Goal: Complete application form: Complete application form

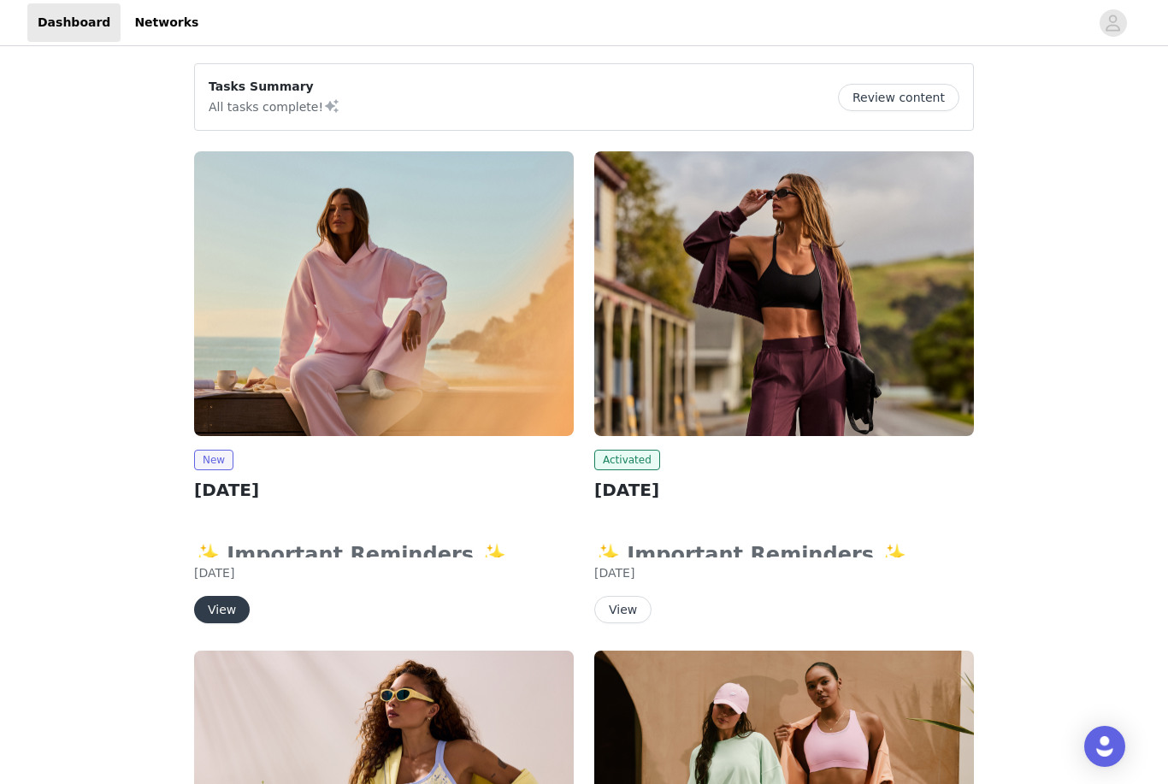
click at [241, 598] on button "View" at bounding box center [222, 609] width 56 height 27
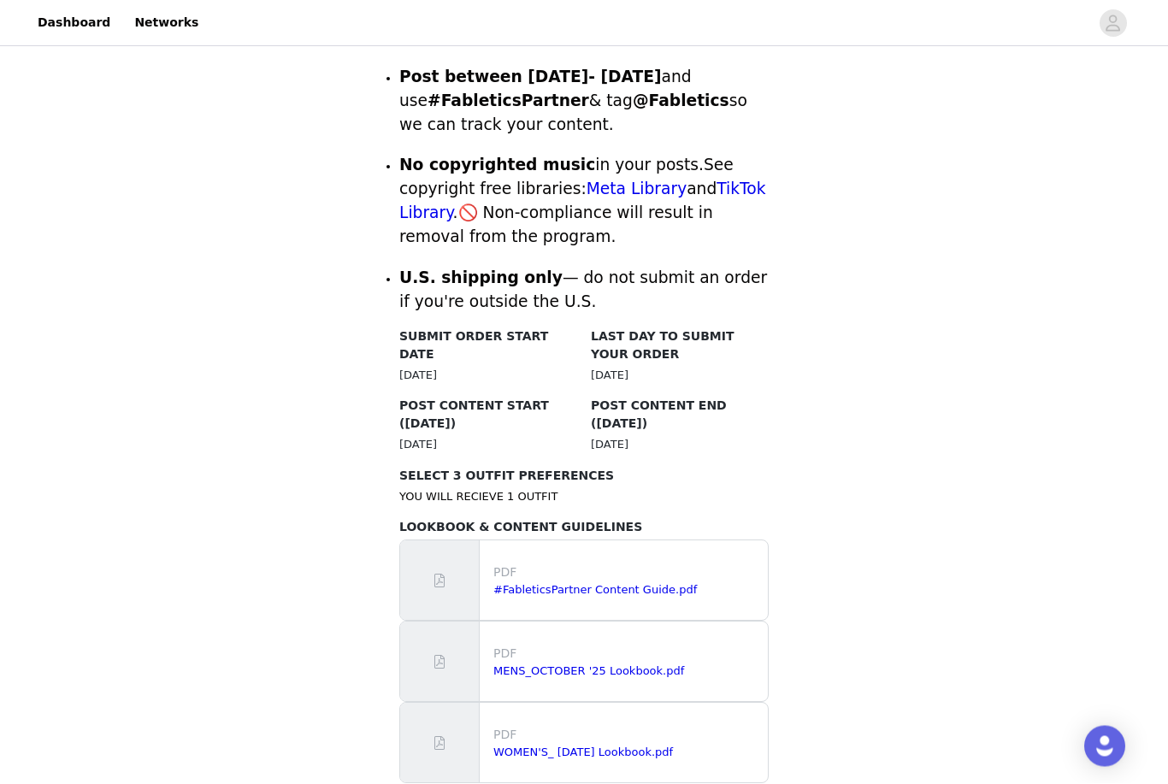
scroll to position [639, 0]
click at [640, 728] on div "PDF WOMEN'S_ [DATE] Lookbook.pdf" at bounding box center [584, 743] width 368 height 80
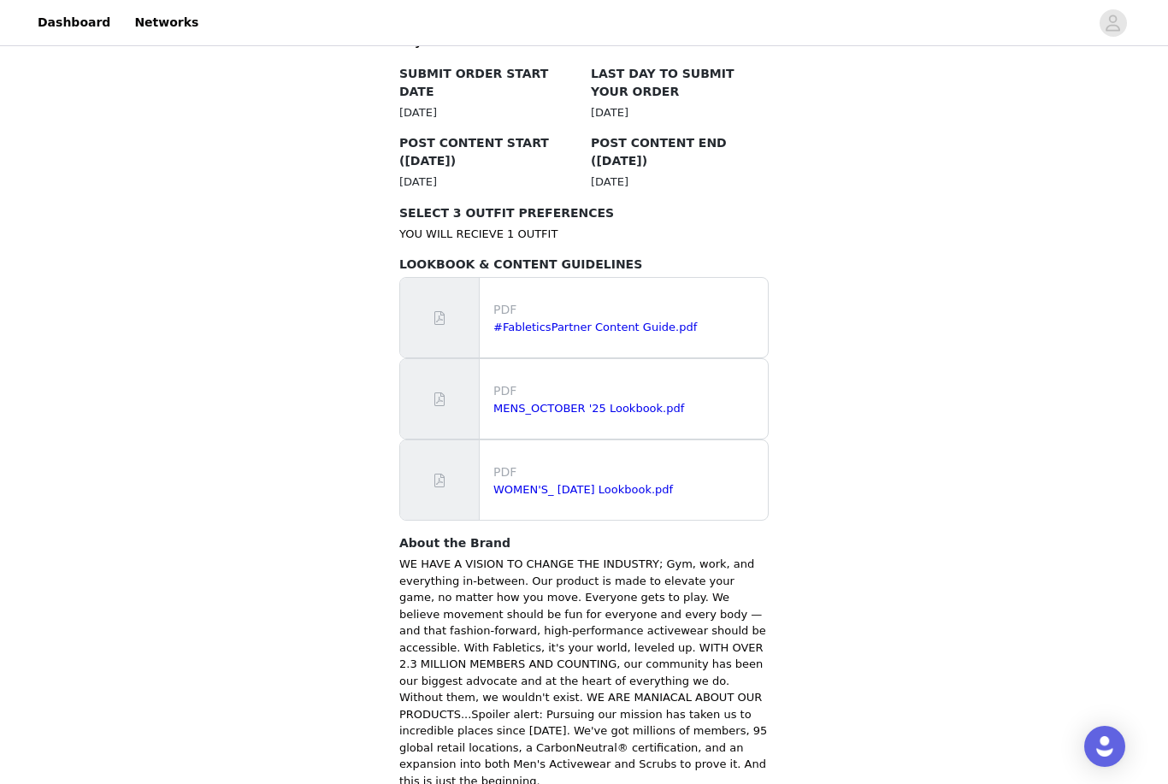
scroll to position [906, 0]
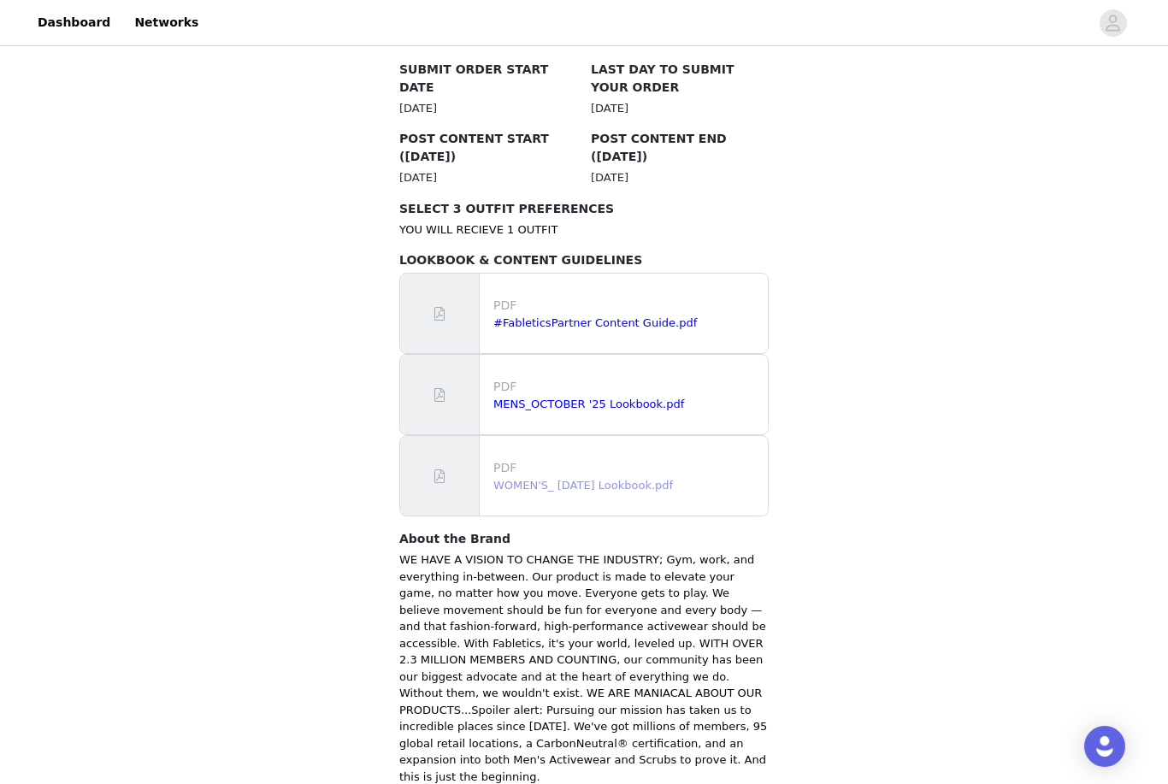
click at [671, 479] on link "WOMEN'S_ [DATE] Lookbook.pdf" at bounding box center [583, 485] width 180 height 13
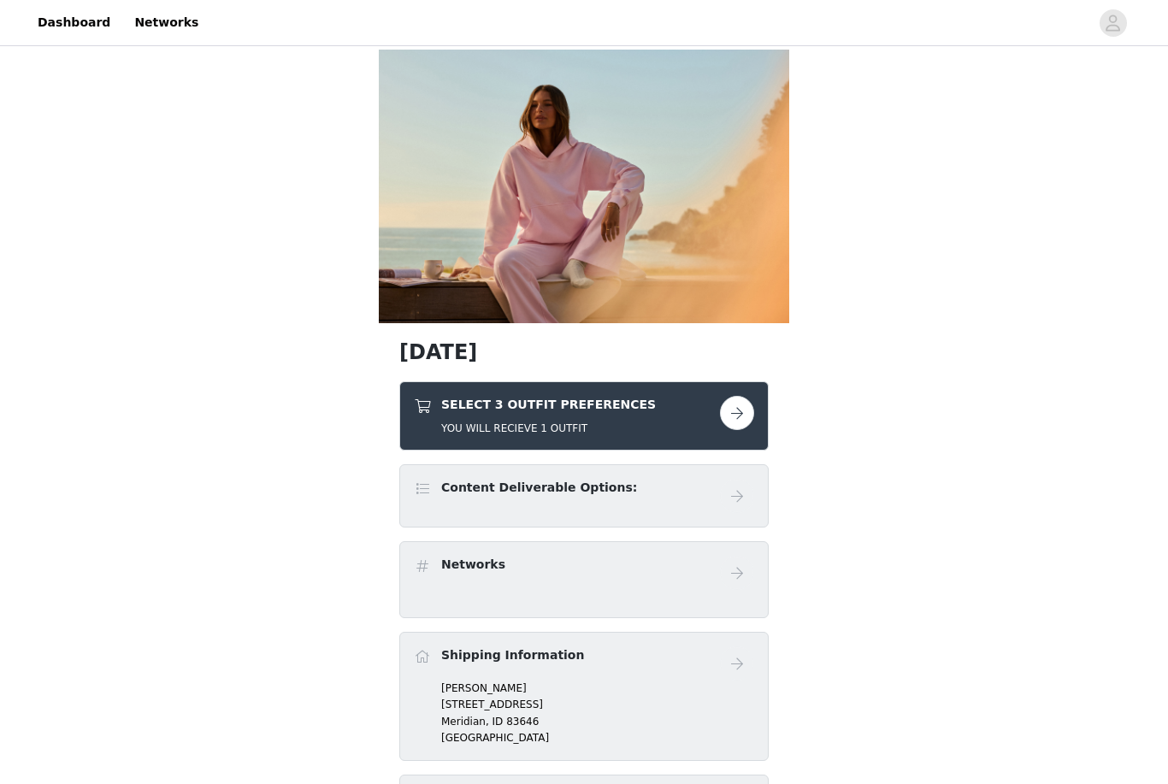
click at [675, 482] on div "Content Deliverable Options:" at bounding box center [567, 491] width 306 height 25
click at [740, 416] on button "button" at bounding box center [737, 413] width 34 height 34
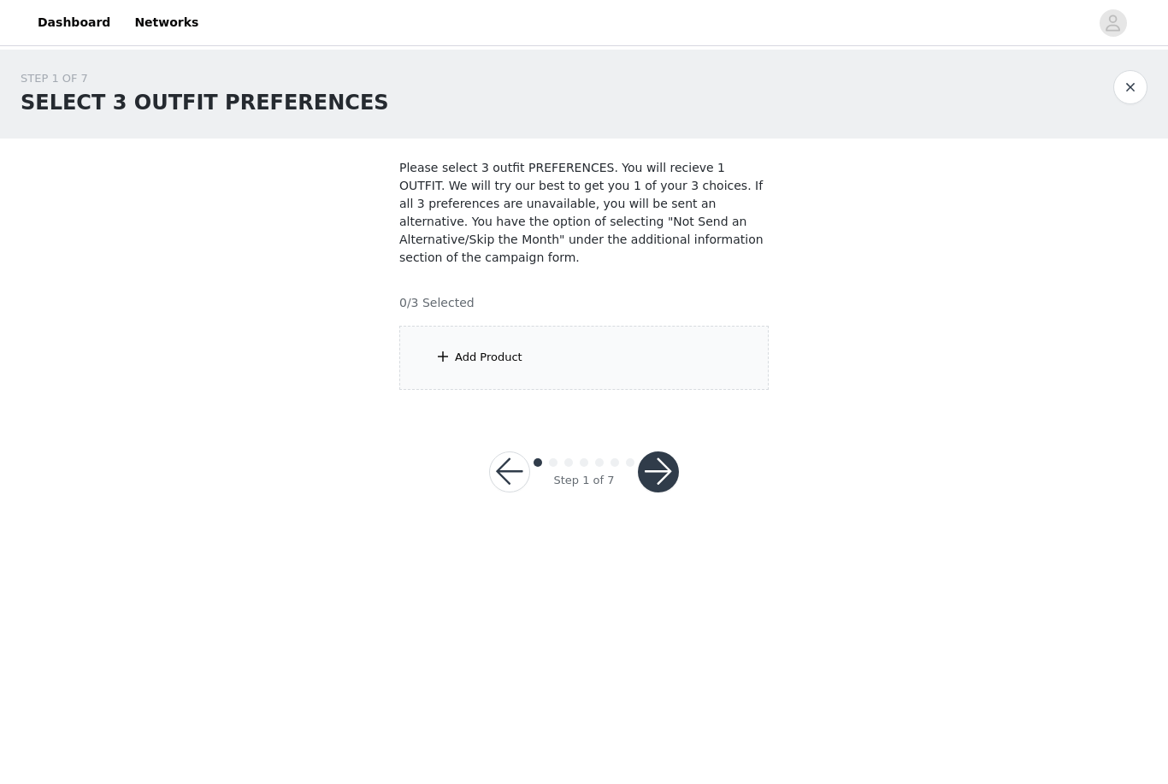
click at [747, 370] on div "Add Product" at bounding box center [583, 358] width 369 height 64
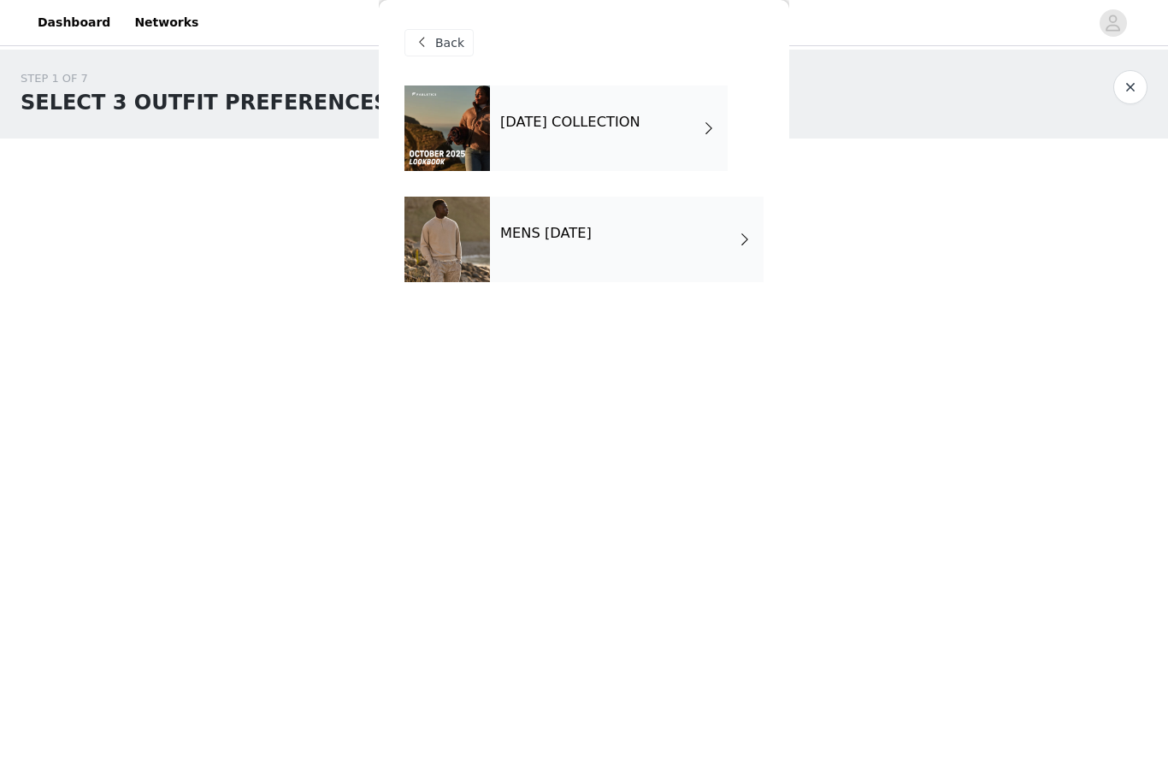
click at [665, 138] on div "[DATE] COLLECTION" at bounding box center [609, 129] width 238 height 86
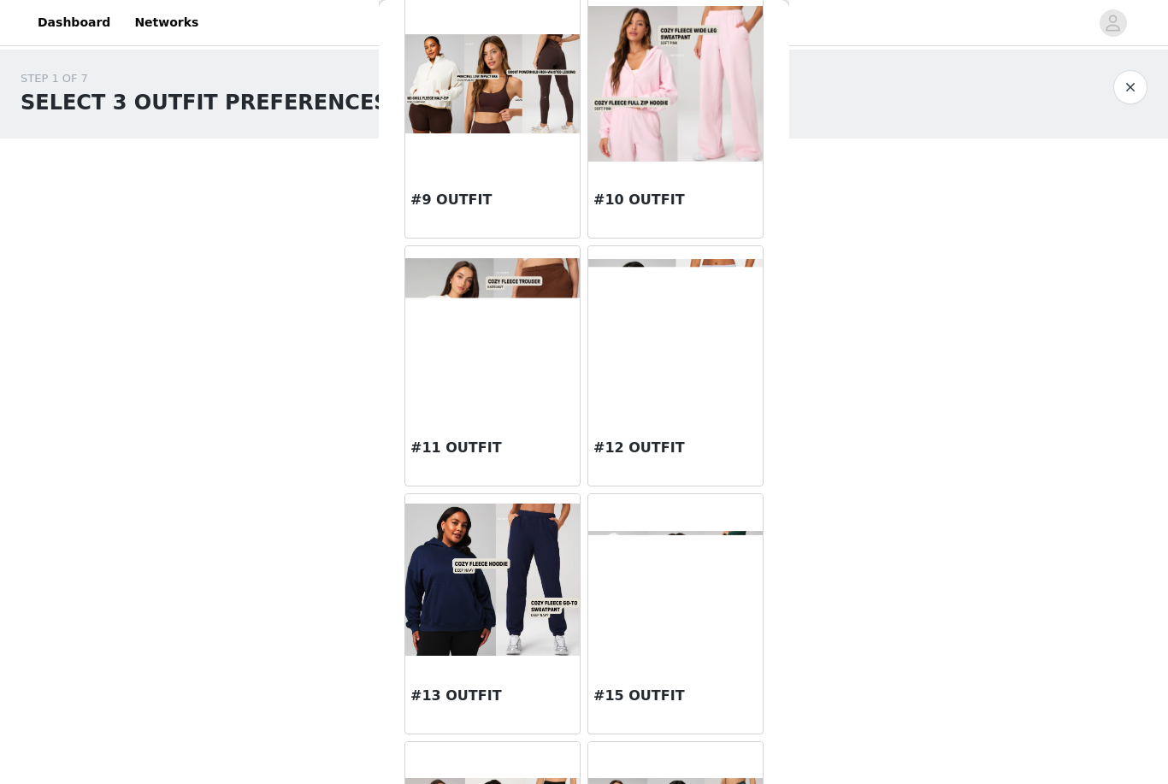
scroll to position [1081, 0]
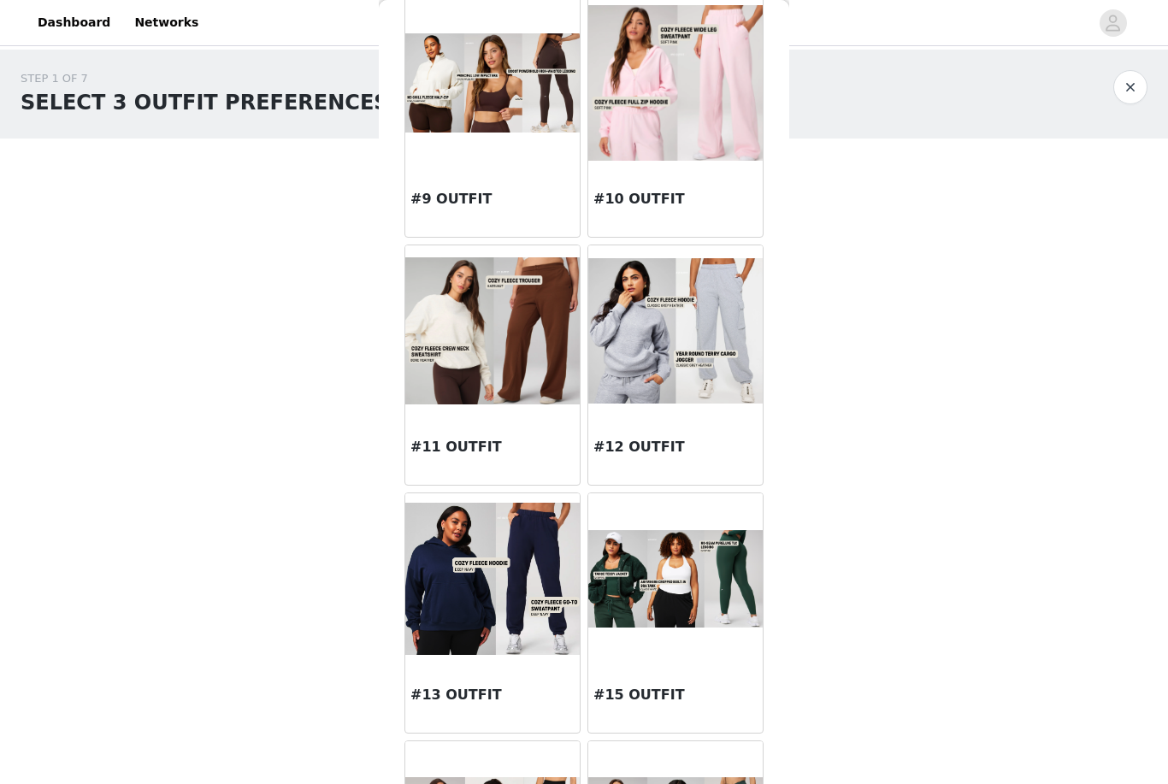
click at [659, 643] on div at bounding box center [675, 578] width 174 height 171
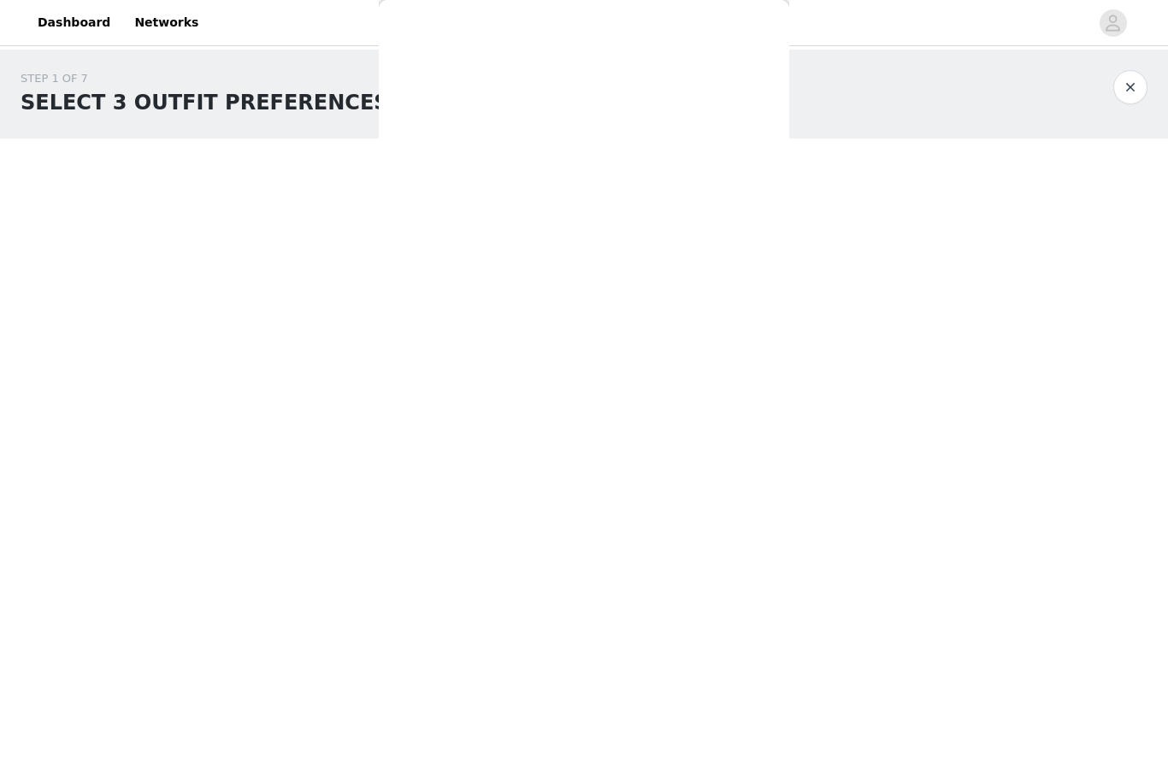
scroll to position [0, 0]
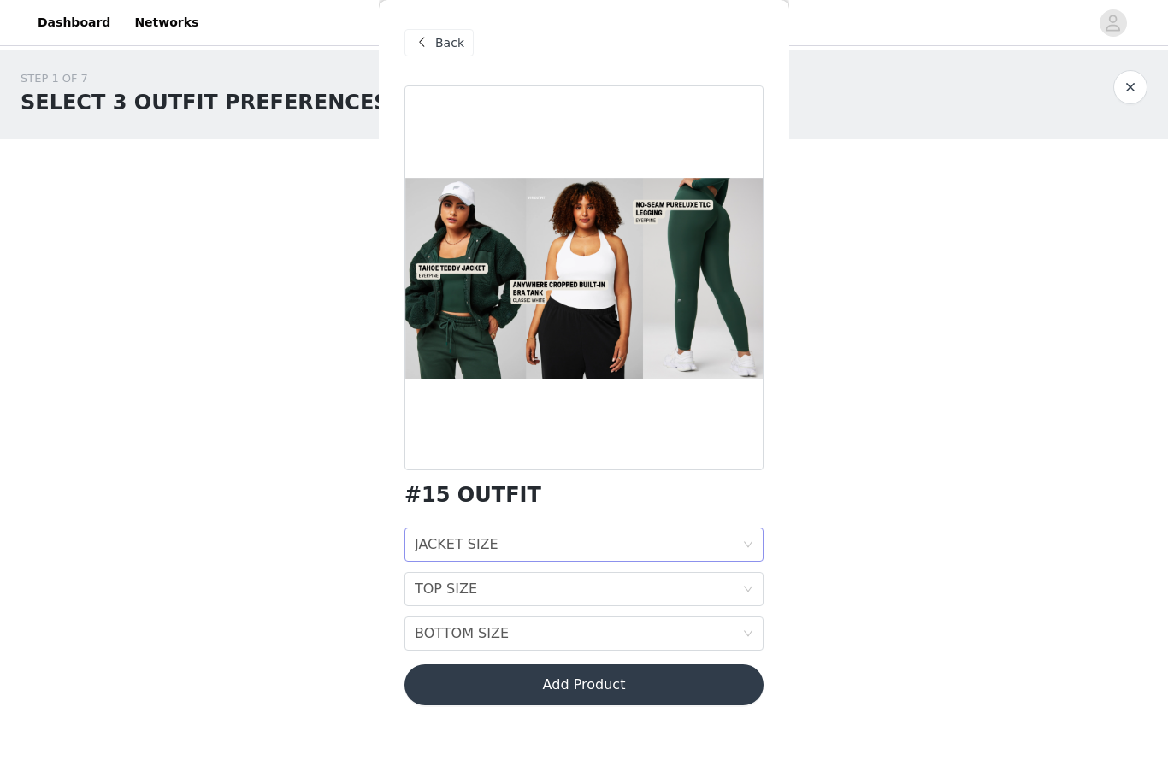
click at [578, 547] on div "JACKET SIZE JACKET SIZE" at bounding box center [579, 545] width 328 height 33
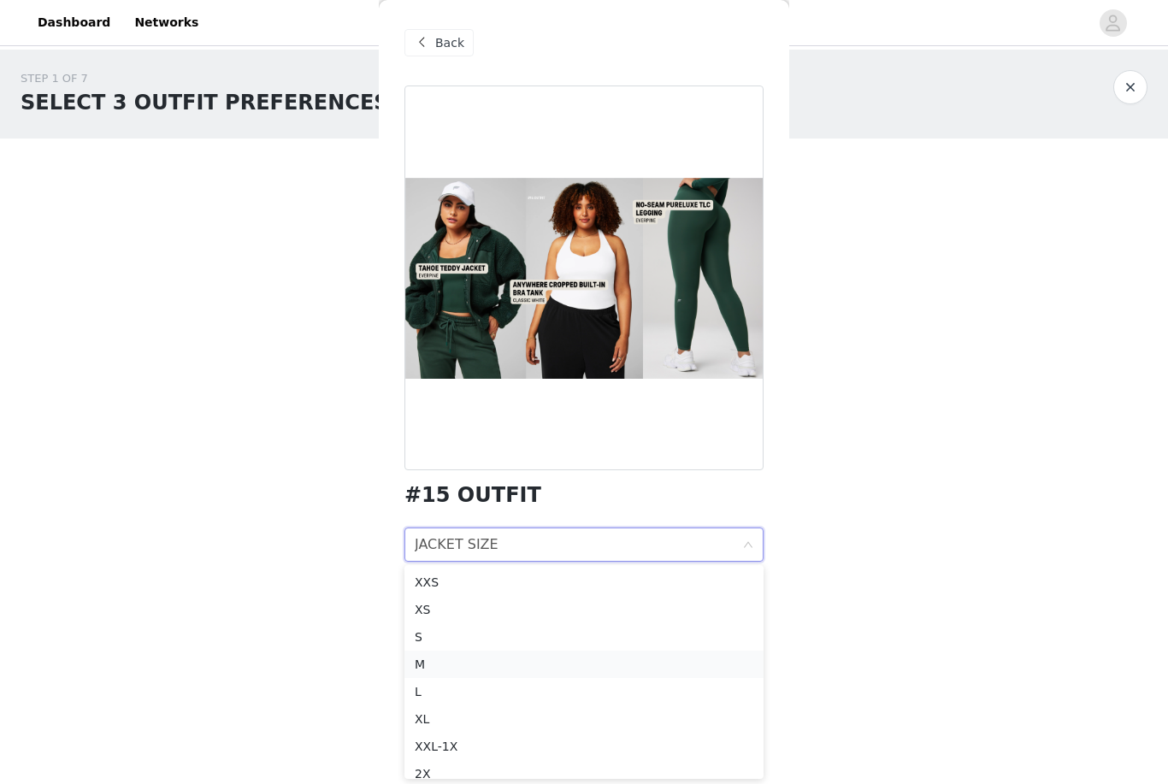
click at [544, 653] on li "M" at bounding box center [584, 664] width 359 height 27
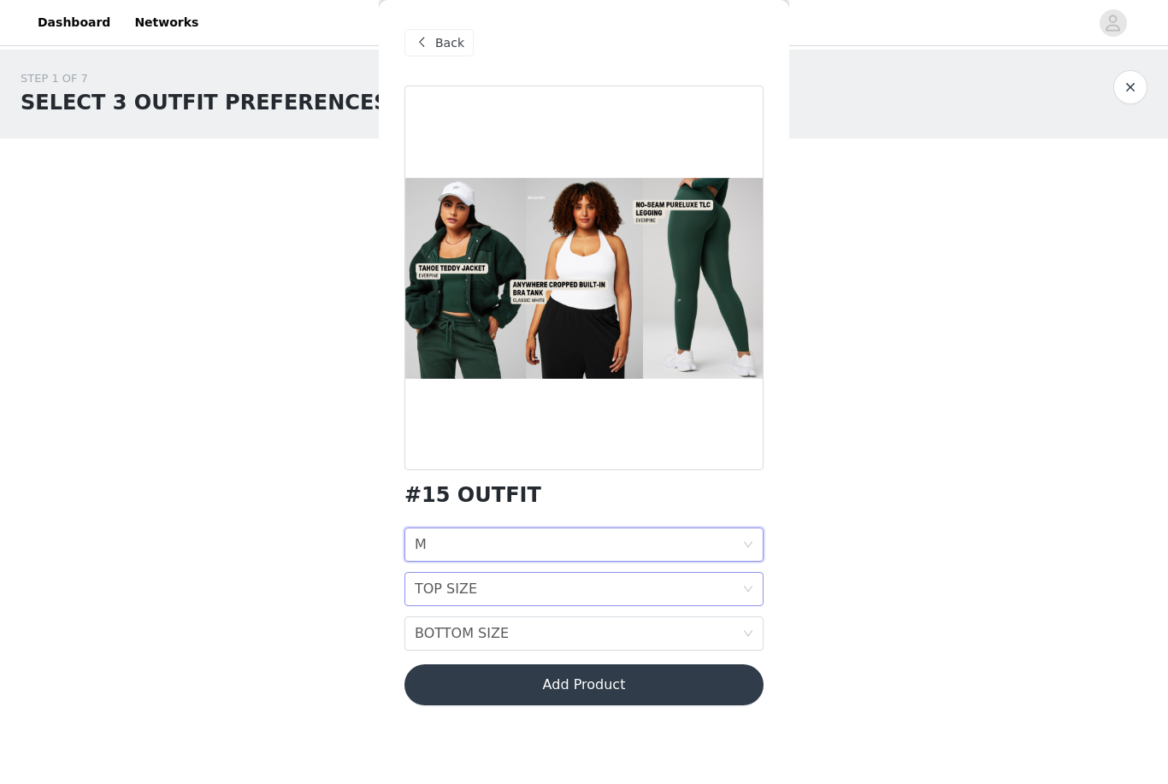
click at [571, 597] on div "TOP SIZE TOP SIZE" at bounding box center [579, 589] width 328 height 33
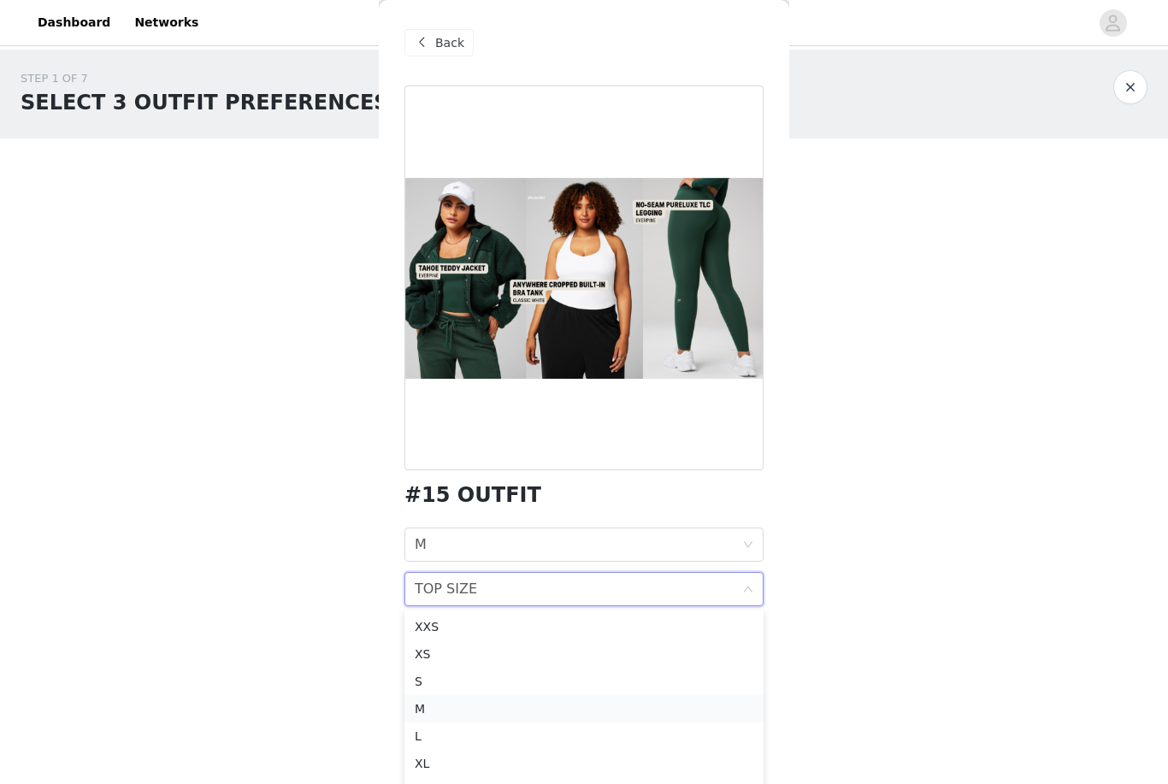
click at [546, 709] on div "M" at bounding box center [584, 709] width 339 height 19
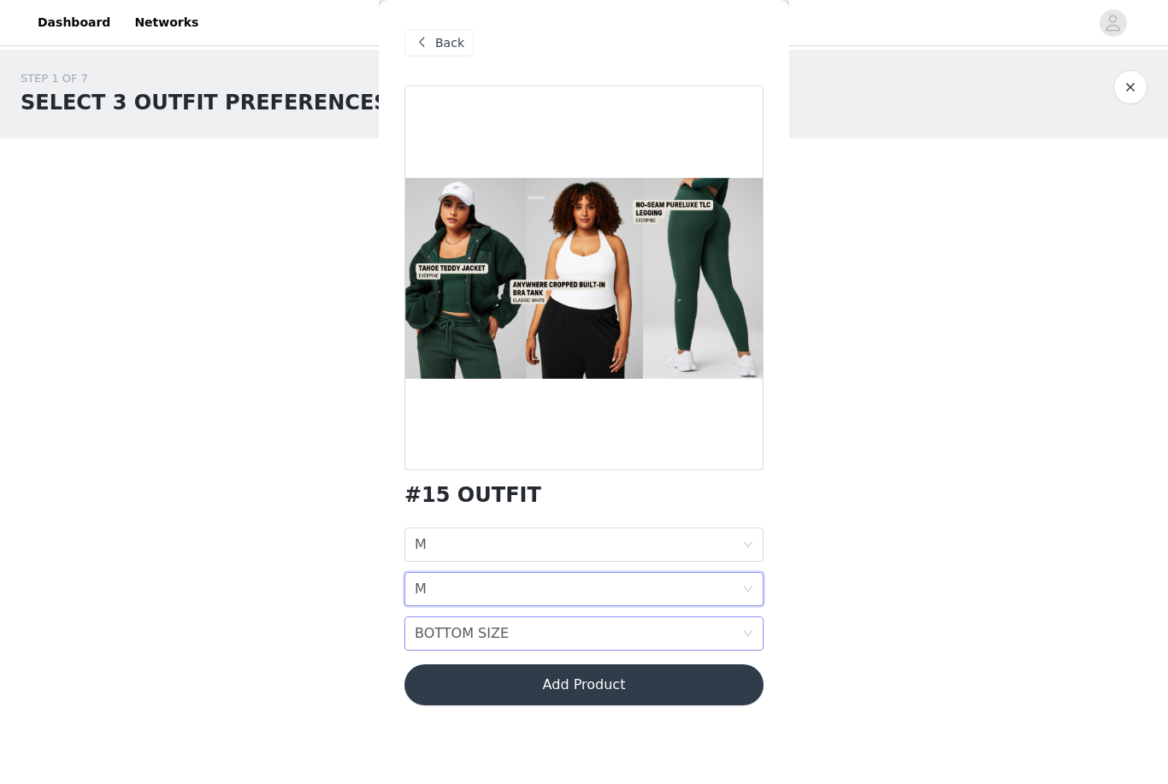
click at [572, 637] on div "BOTTOM SIZE BOTTOM SIZE" at bounding box center [579, 634] width 328 height 33
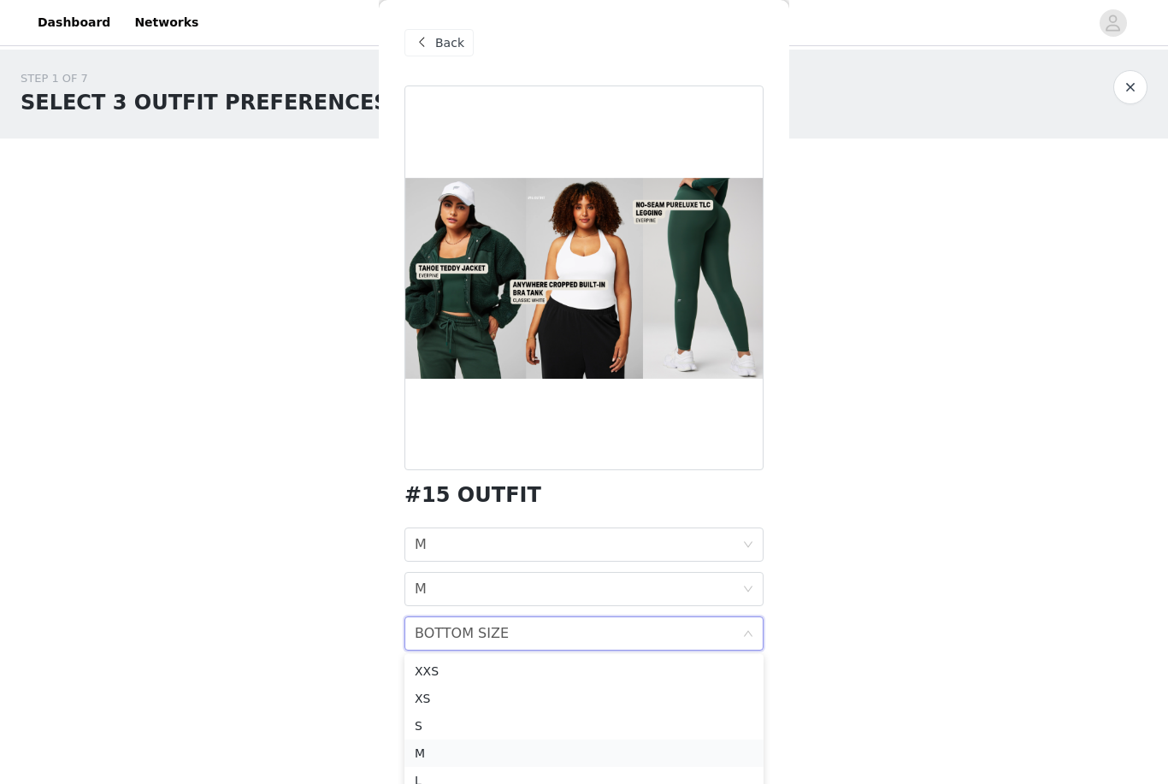
click at [534, 751] on div "M" at bounding box center [584, 753] width 339 height 19
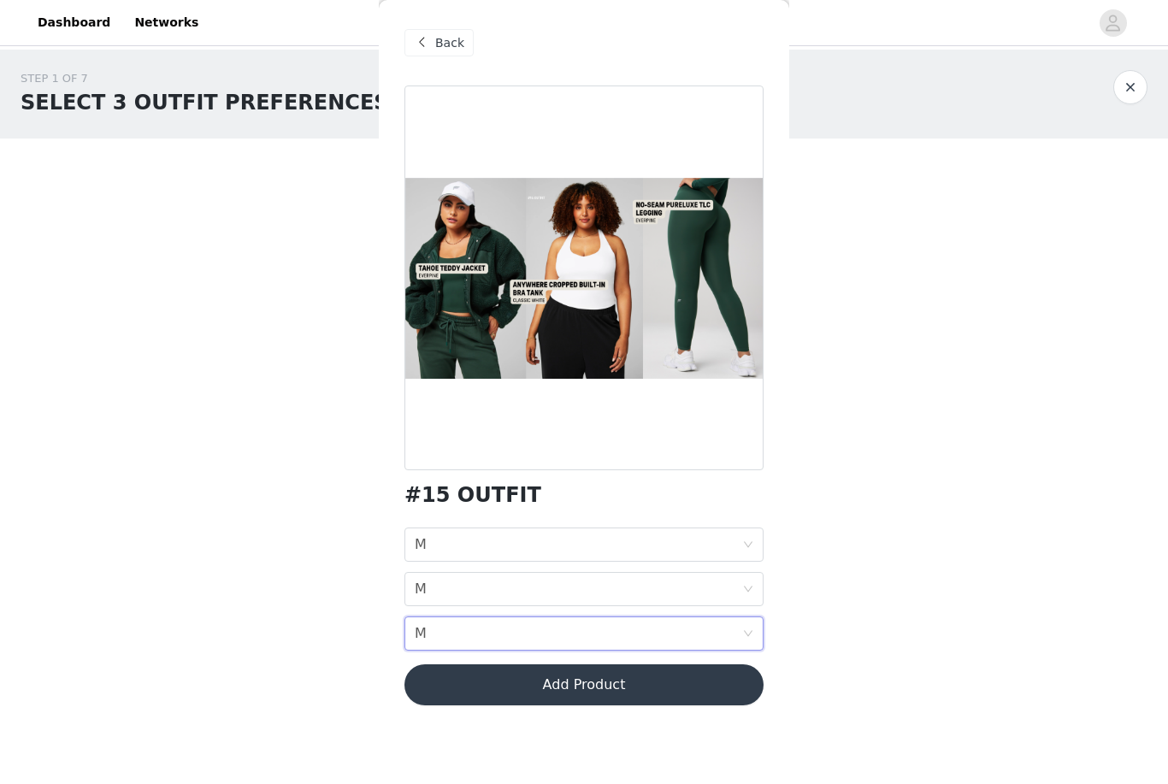
click at [558, 685] on button "Add Product" at bounding box center [584, 685] width 359 height 41
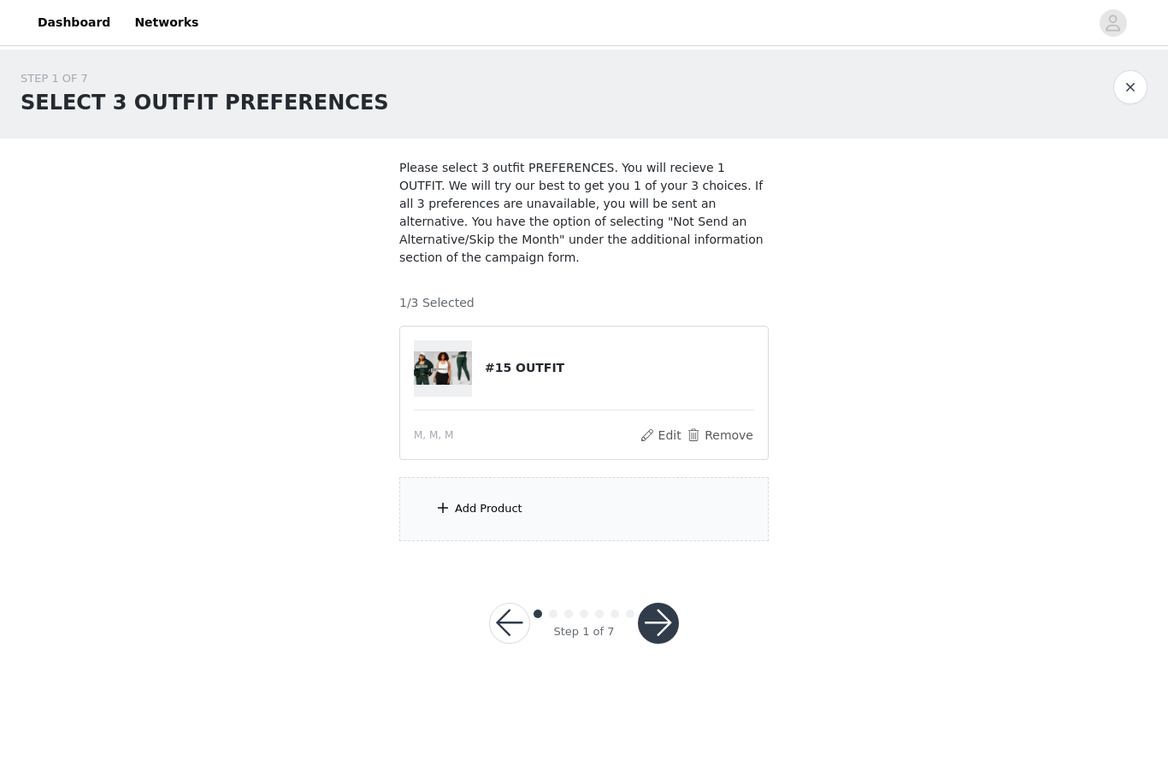
click at [582, 525] on div "Add Product" at bounding box center [583, 509] width 369 height 64
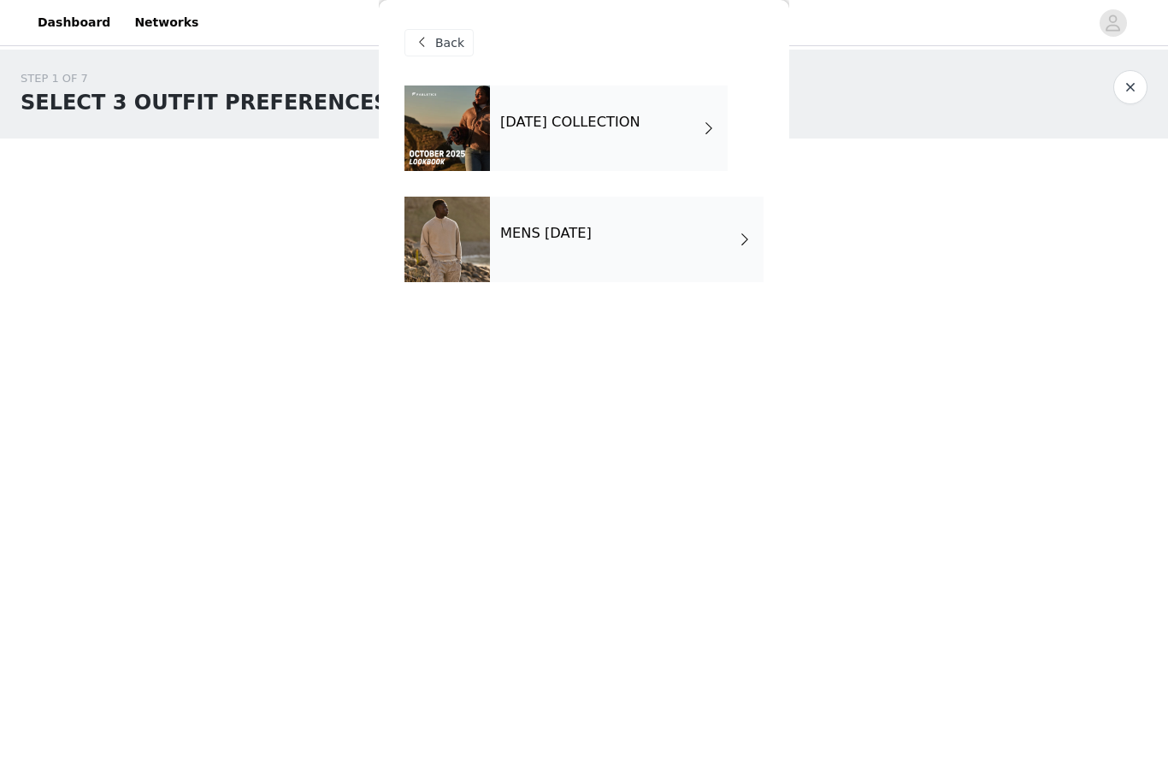
click at [627, 123] on h4 "[DATE] COLLECTION" at bounding box center [570, 122] width 140 height 15
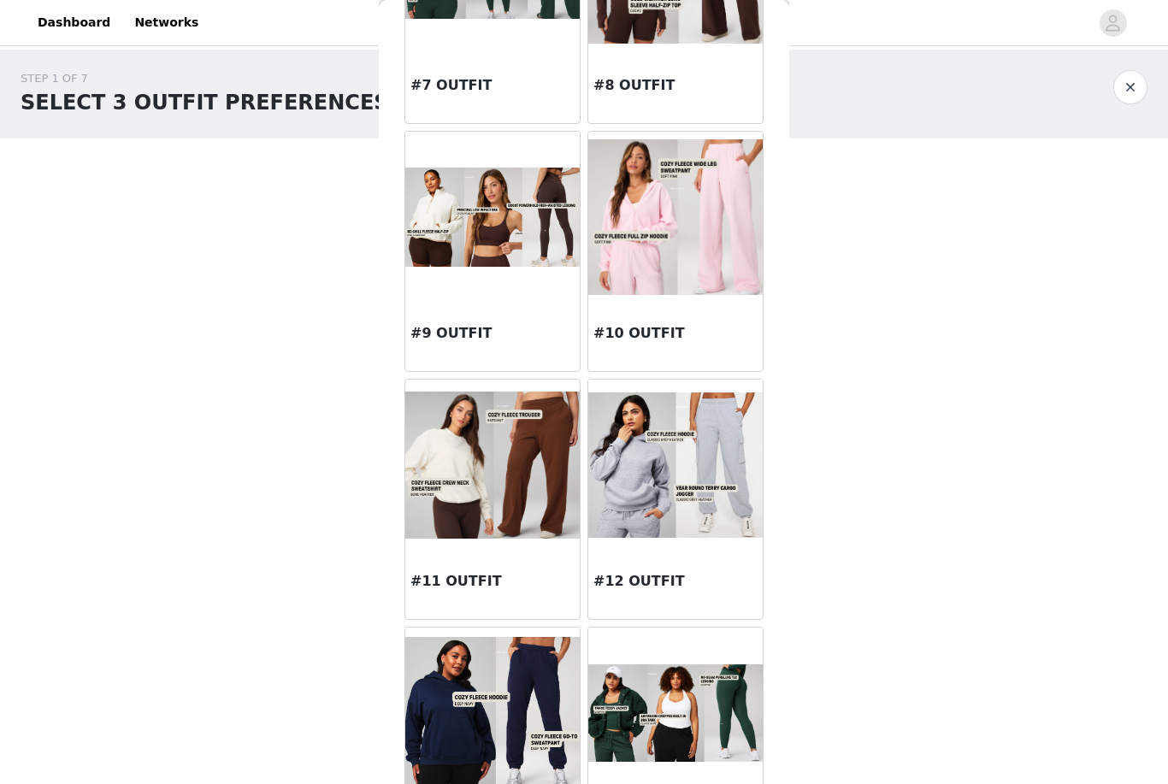
scroll to position [946, 0]
click at [741, 323] on div "#10 OUTFIT" at bounding box center [675, 338] width 174 height 68
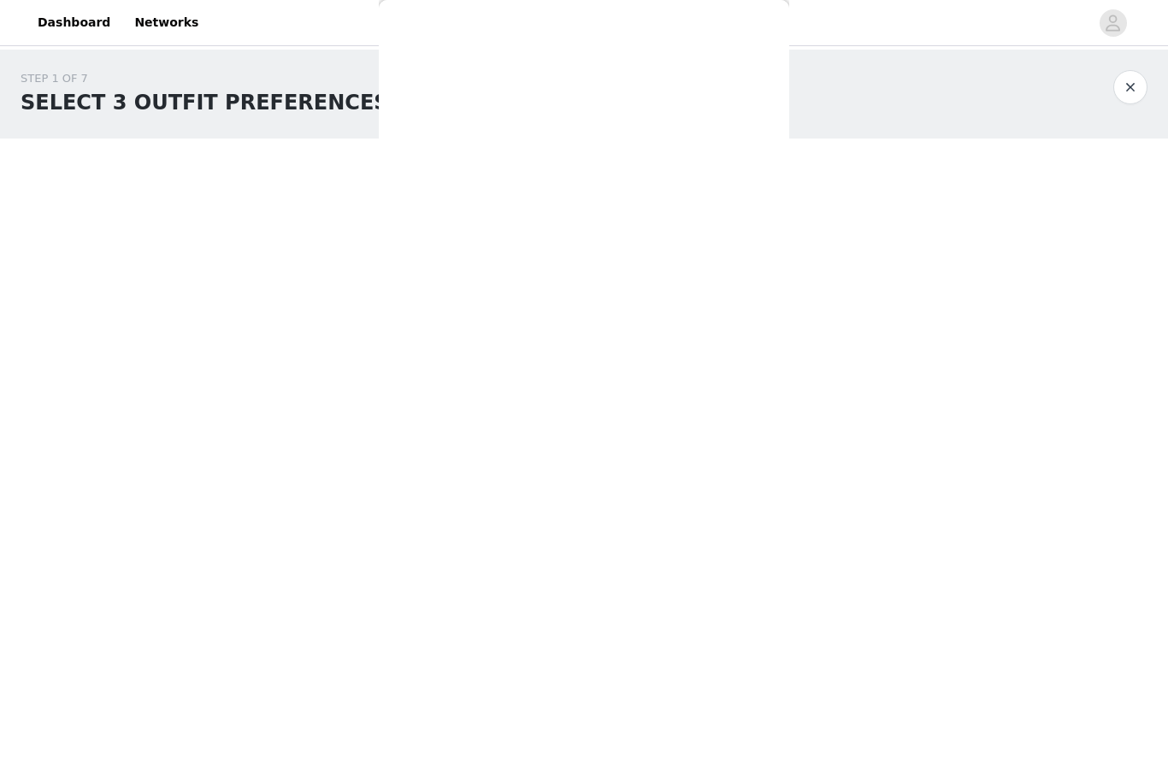
scroll to position [0, 0]
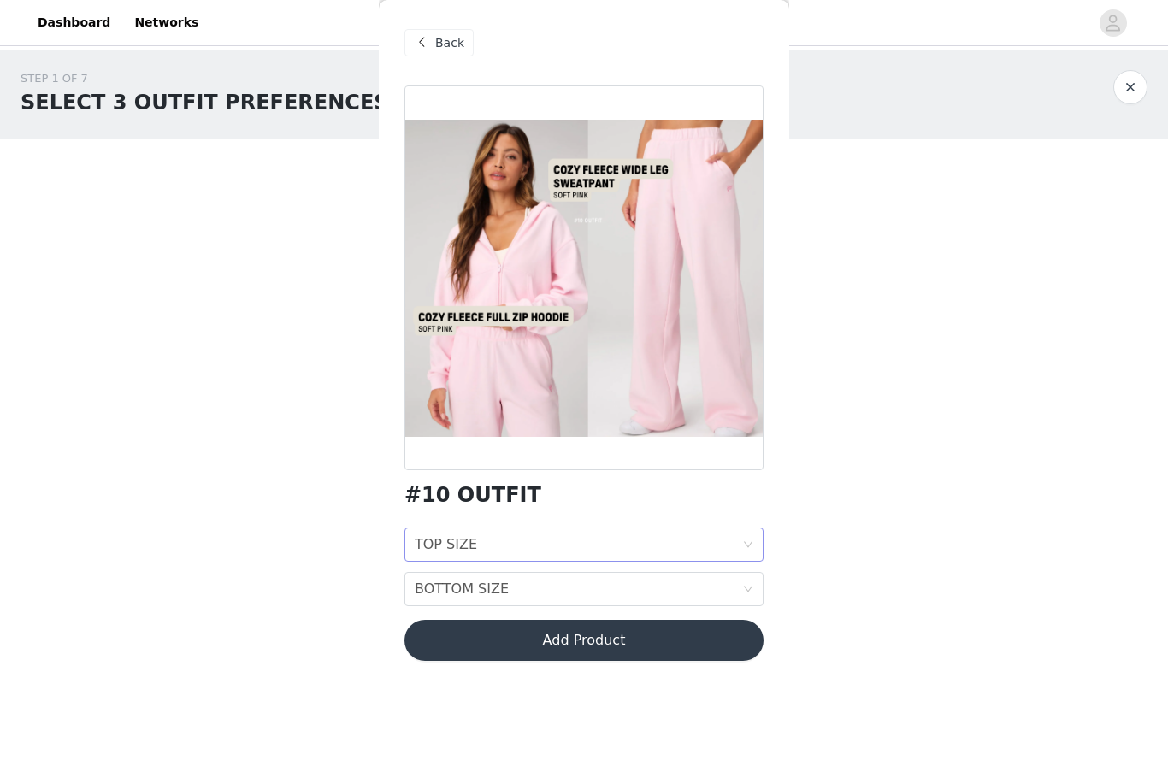
click at [644, 557] on div "TOP SIZE TOP SIZE" at bounding box center [579, 545] width 328 height 33
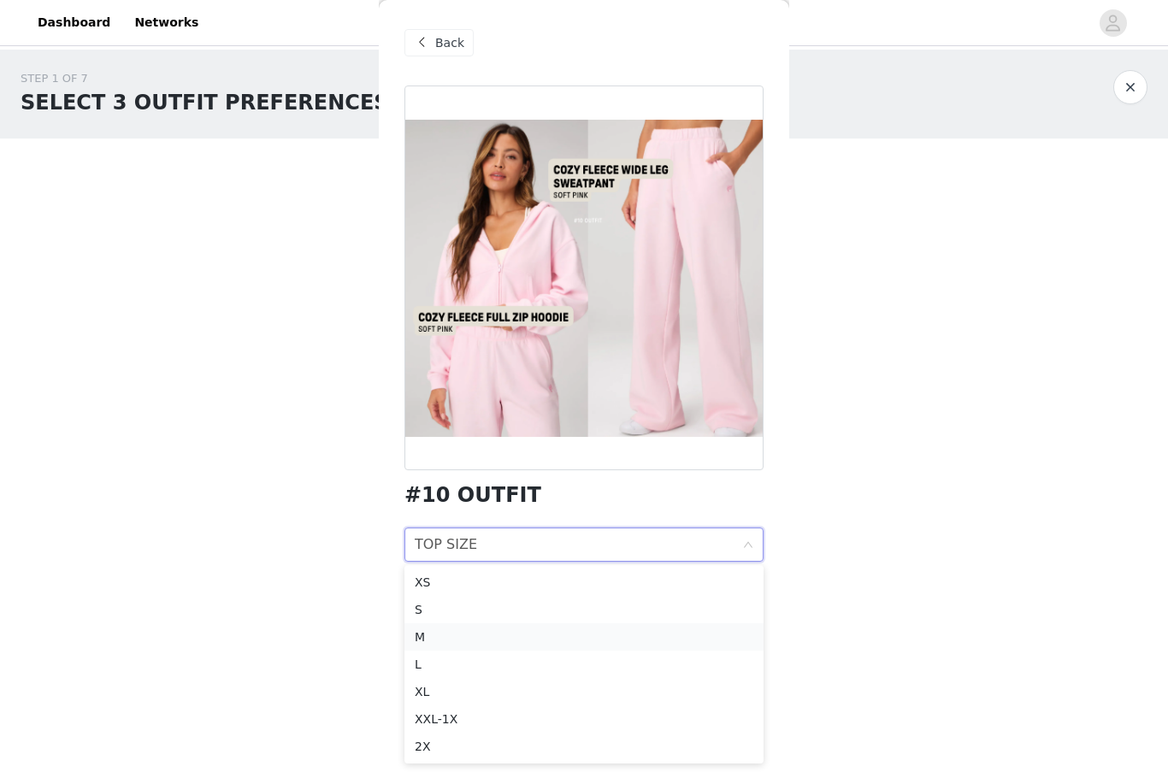
click at [603, 649] on li "M" at bounding box center [584, 636] width 359 height 27
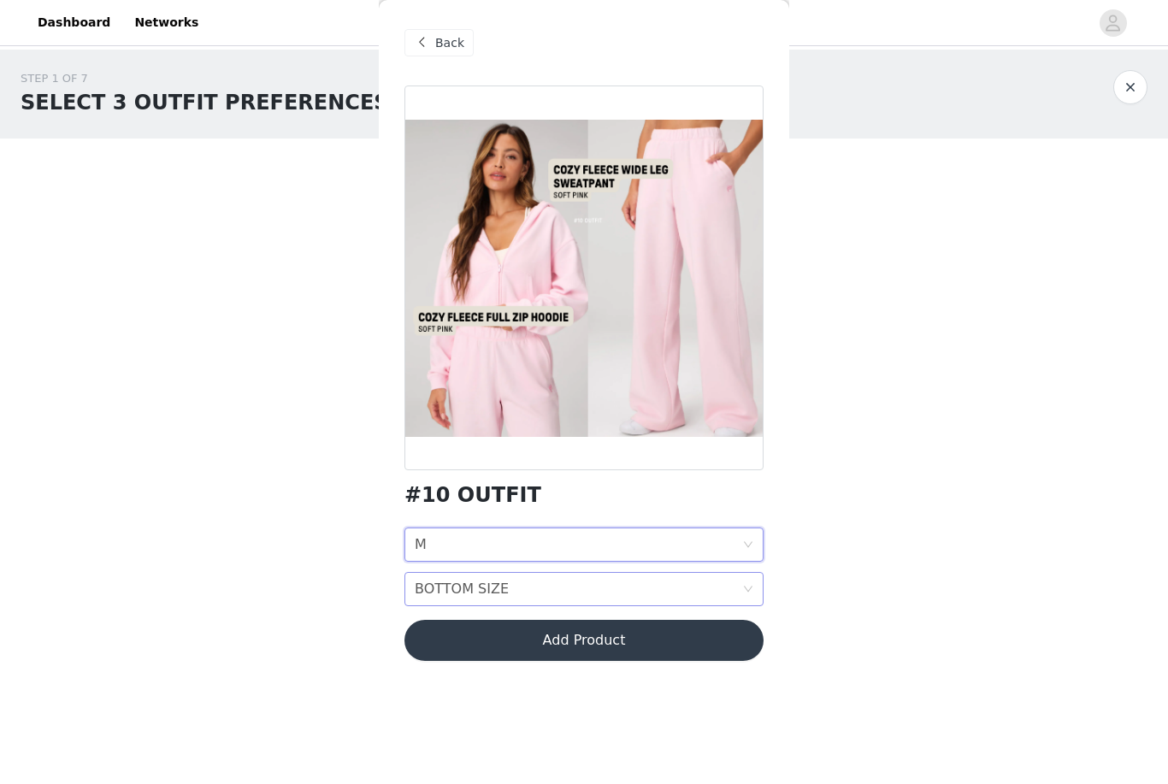
click at [635, 584] on div "BOTTOM SIZE BOTTOM SIZE" at bounding box center [579, 589] width 328 height 33
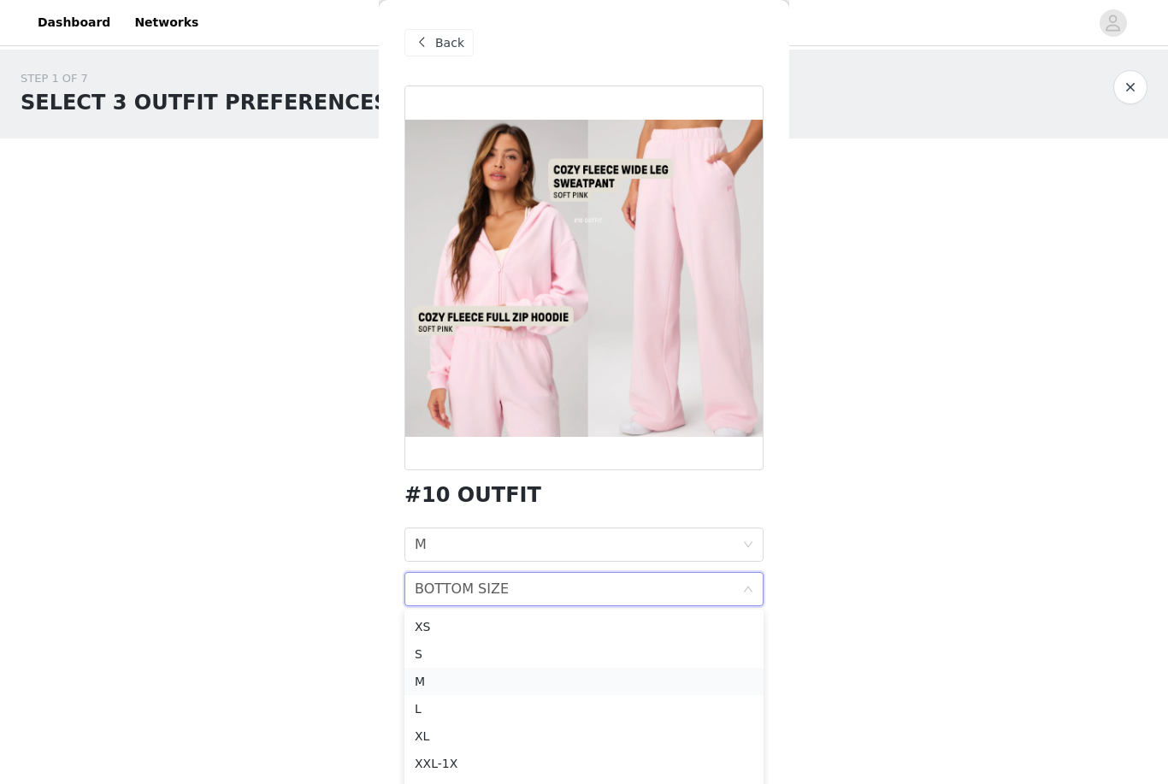
click at [615, 673] on div "M" at bounding box center [584, 681] width 339 height 19
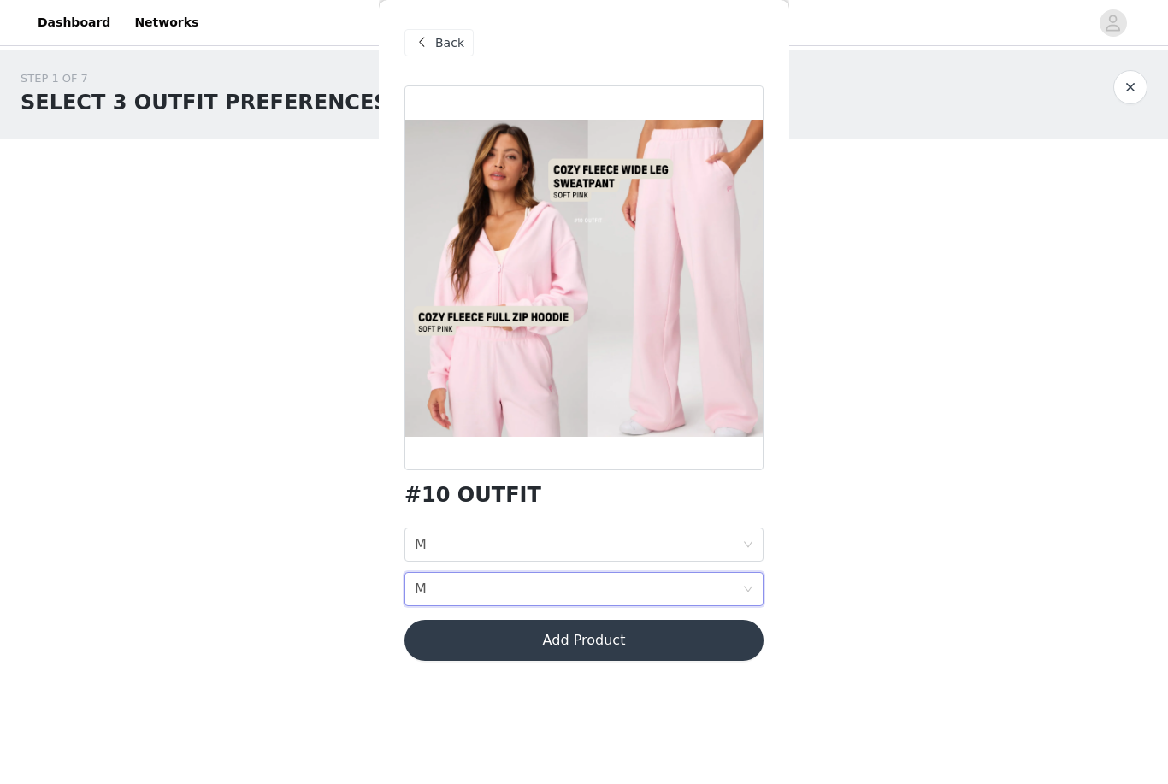
click at [639, 637] on button "Add Product" at bounding box center [584, 640] width 359 height 41
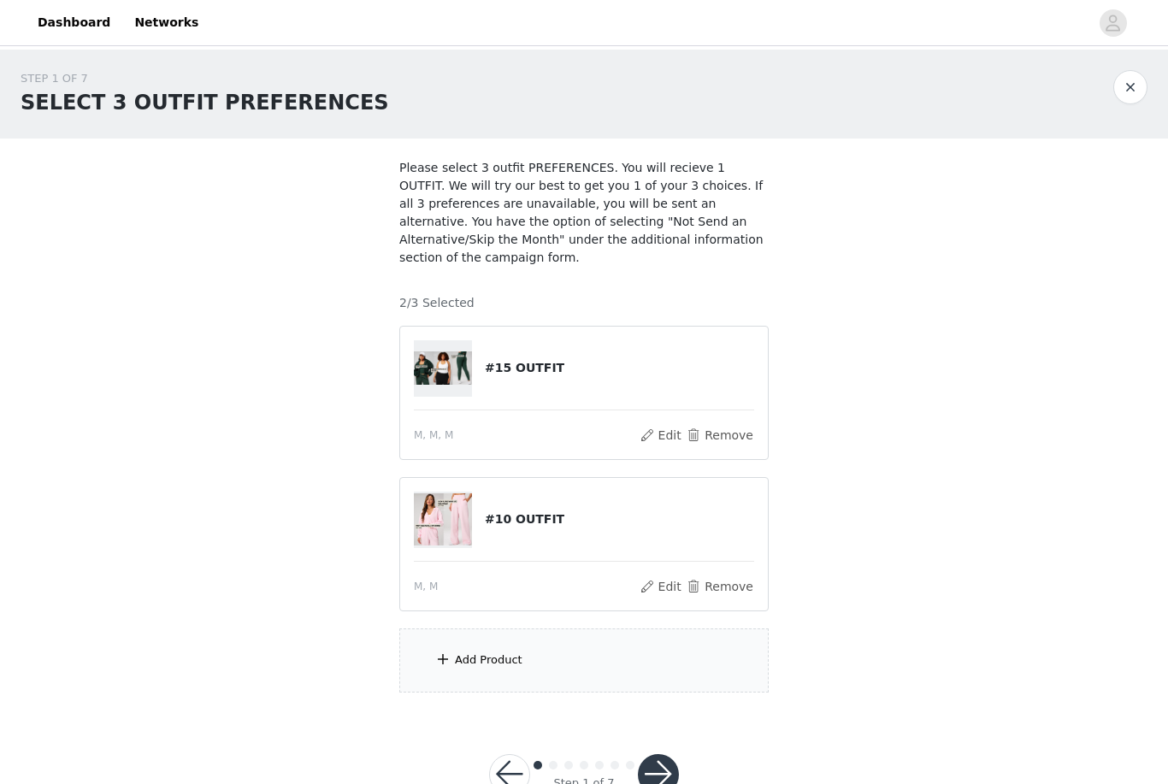
click at [639, 671] on div "Add Product" at bounding box center [583, 661] width 369 height 64
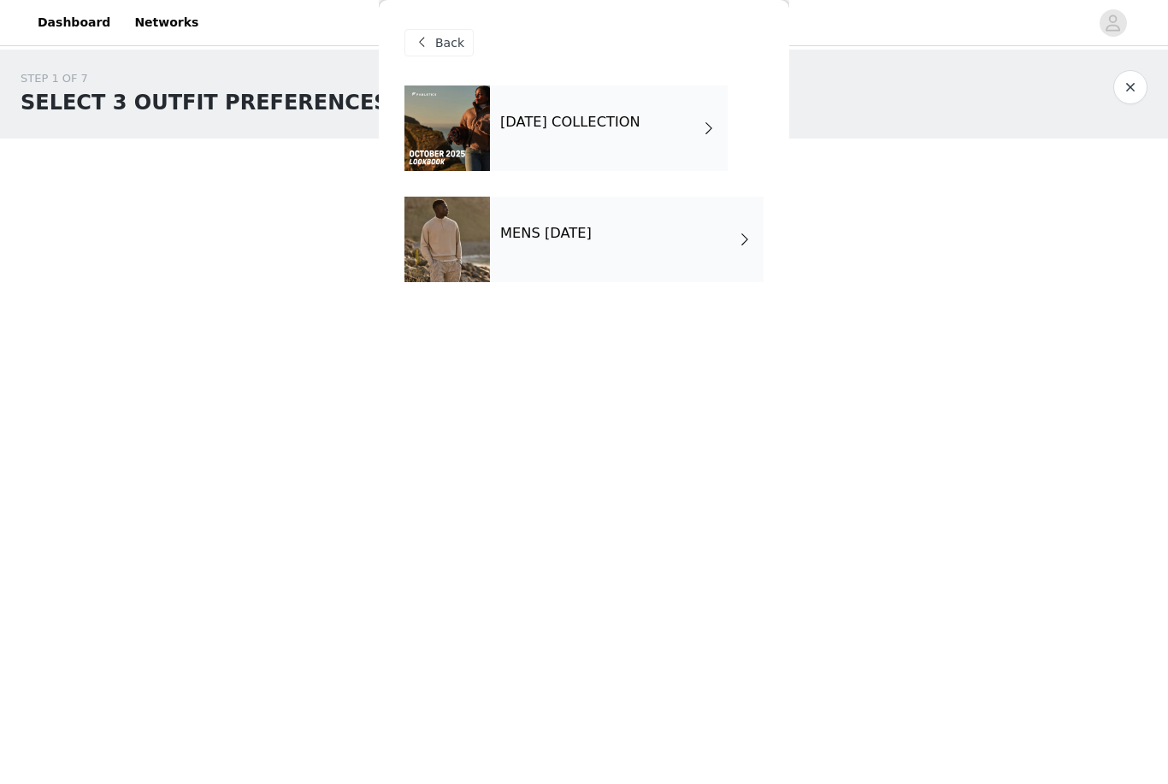
click at [641, 129] on h4 "[DATE] COLLECTION" at bounding box center [570, 122] width 140 height 15
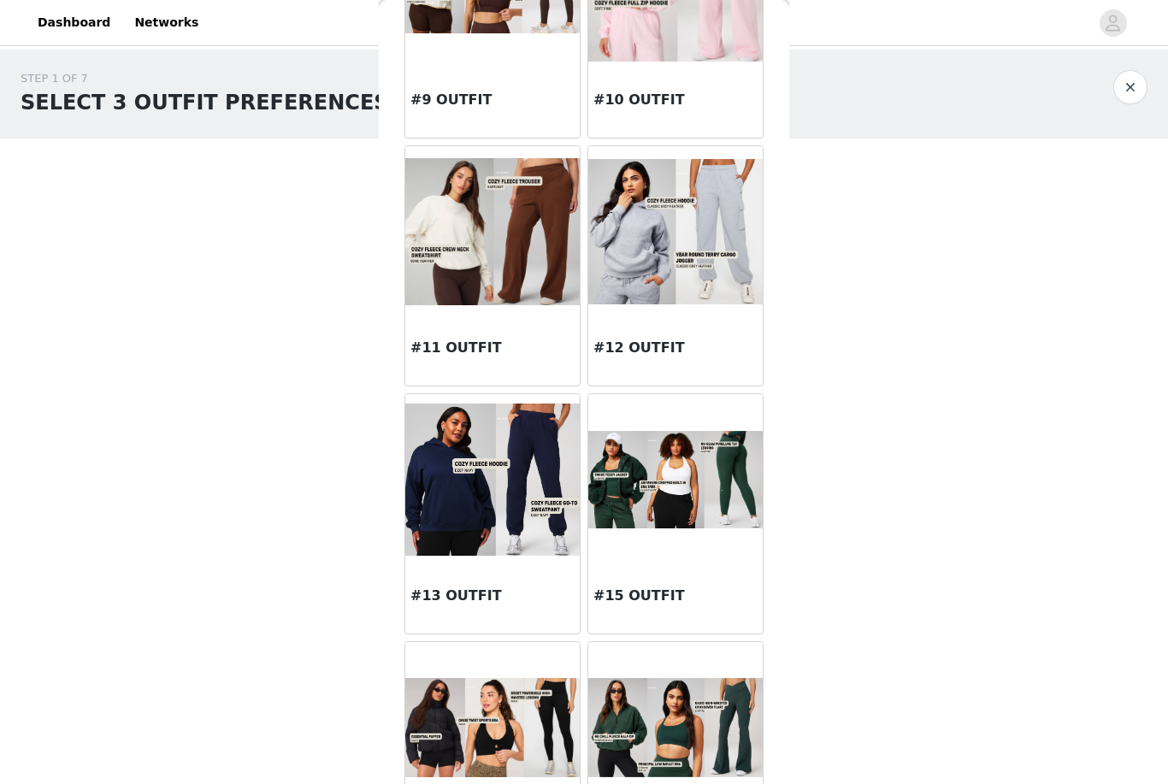
scroll to position [1182, 0]
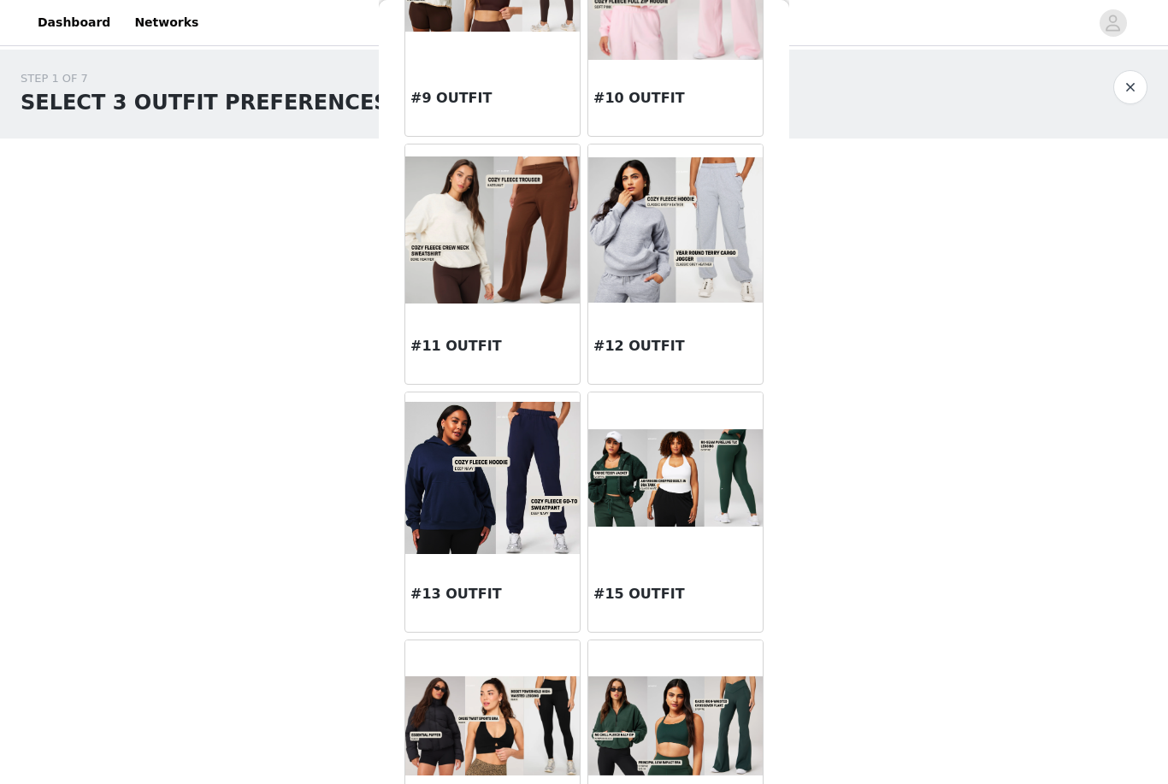
click at [499, 269] on img at bounding box center [492, 231] width 174 height 148
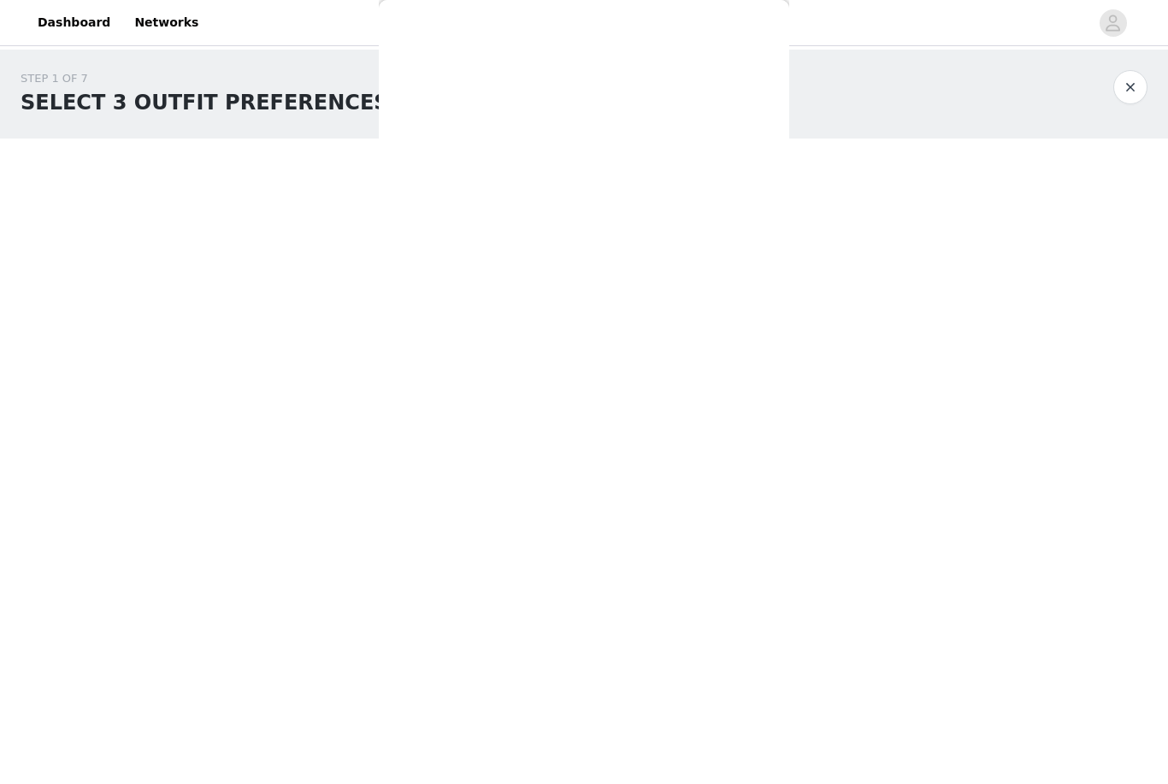
scroll to position [0, 0]
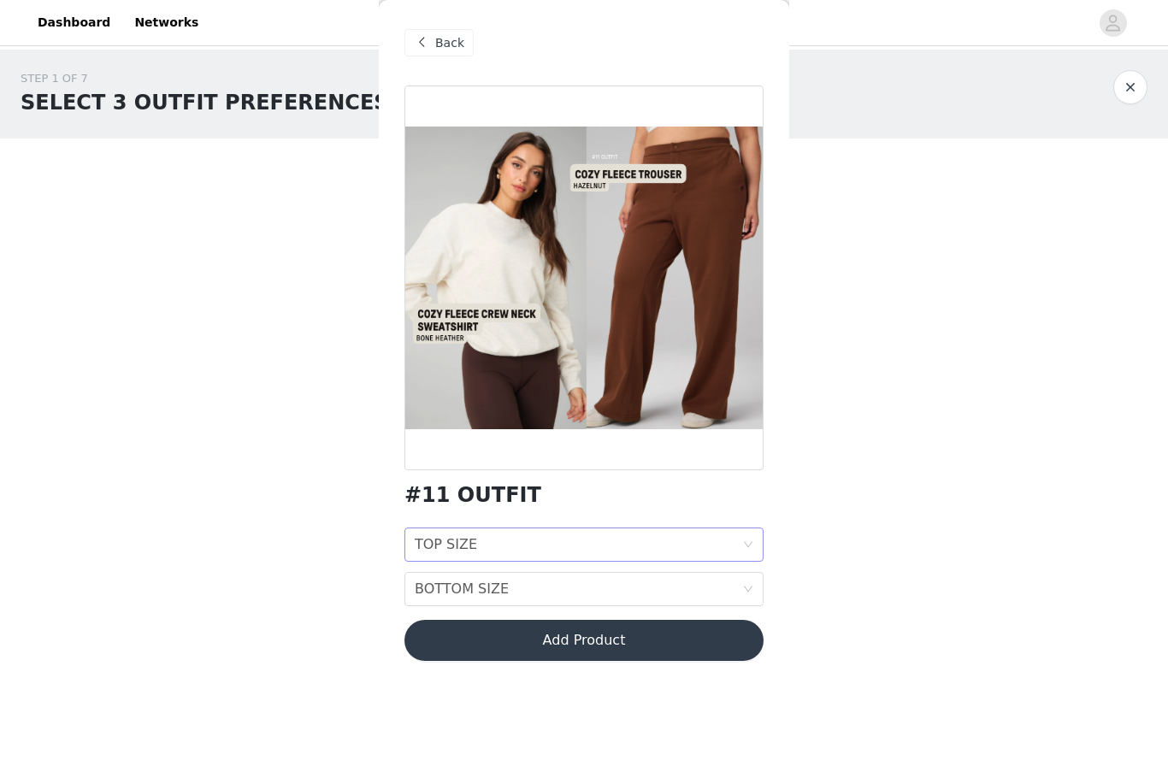
click at [695, 553] on div "TOP SIZE TOP SIZE" at bounding box center [579, 545] width 328 height 33
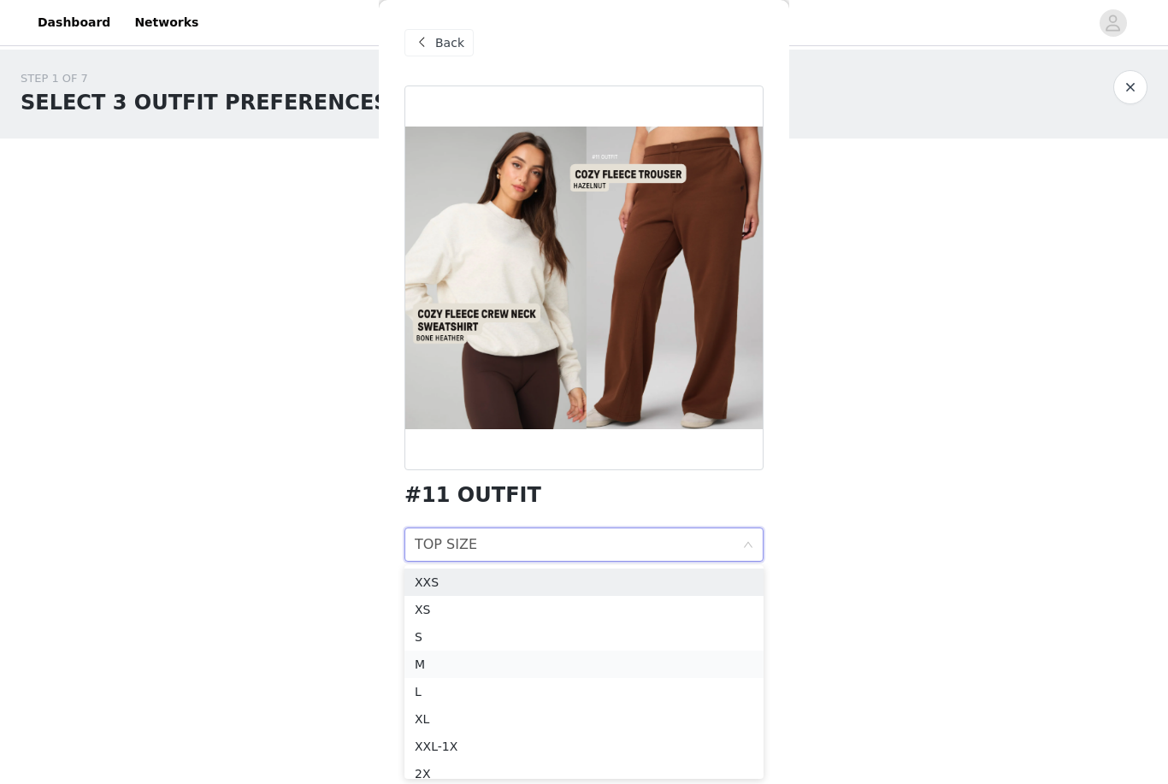
click at [603, 661] on div "M" at bounding box center [584, 664] width 339 height 19
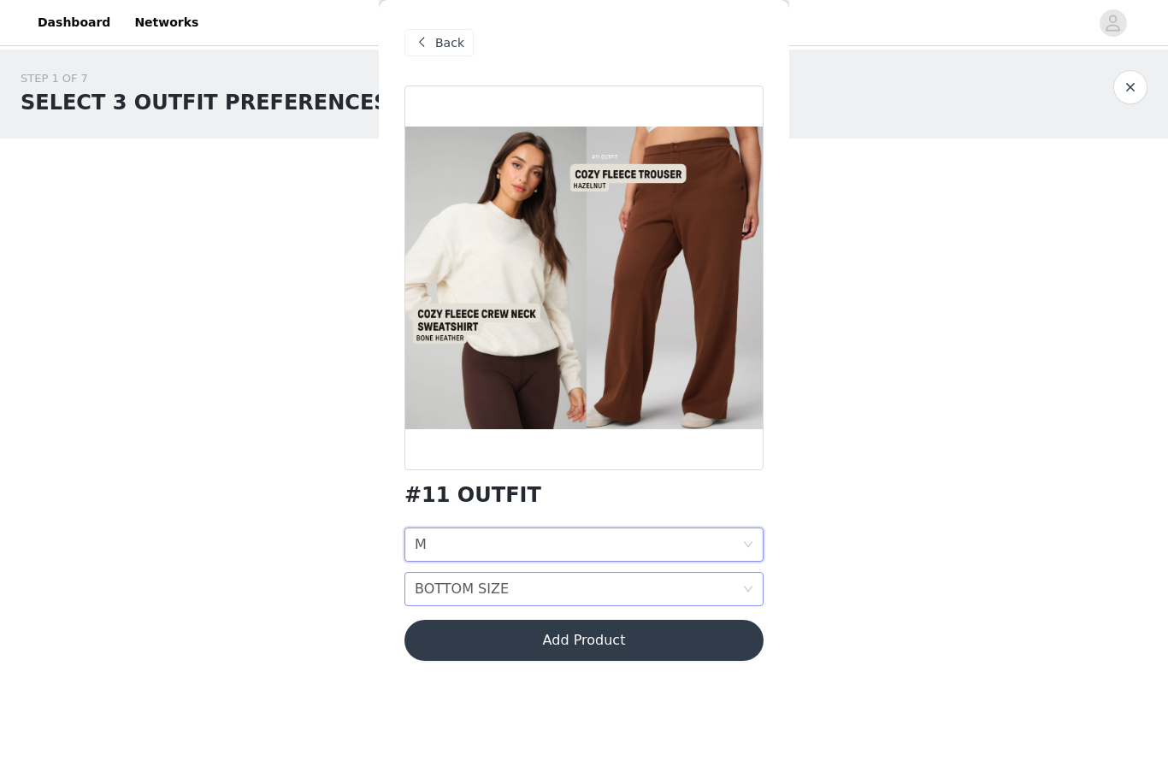
click at [667, 593] on div "BOTTOM SIZE BOTTOM SIZE" at bounding box center [579, 589] width 328 height 33
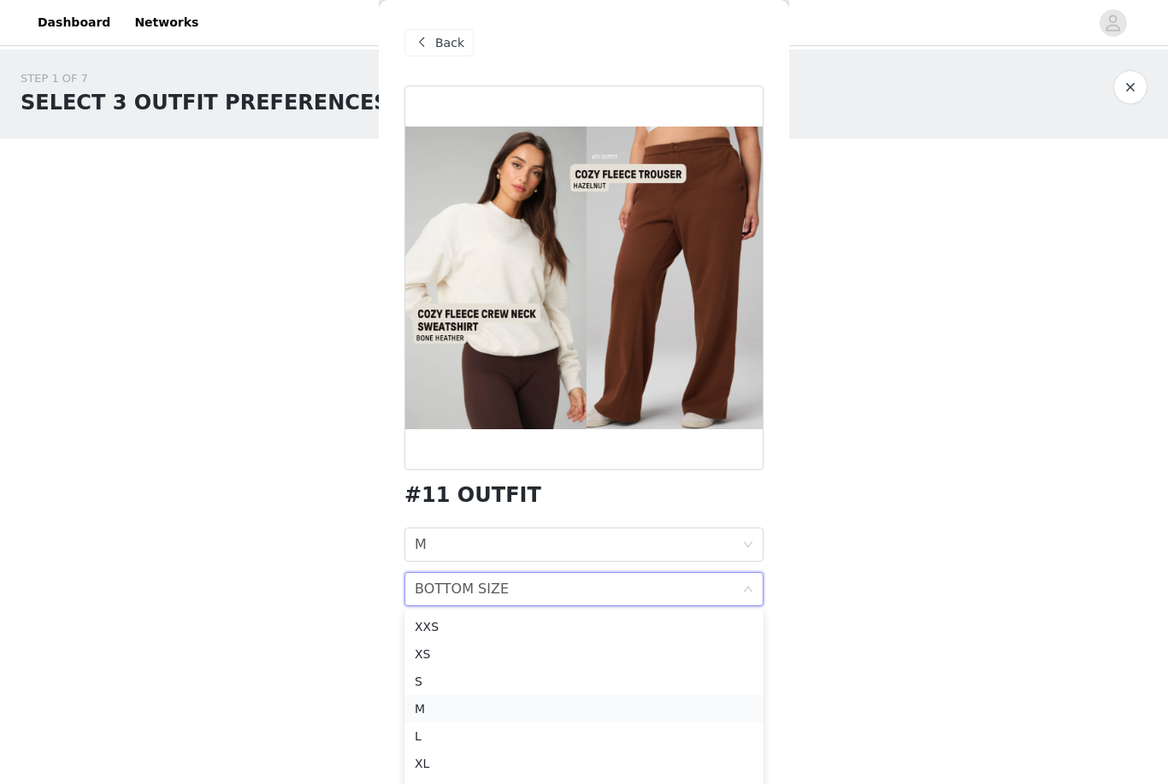
click at [619, 700] on div "M" at bounding box center [584, 709] width 339 height 19
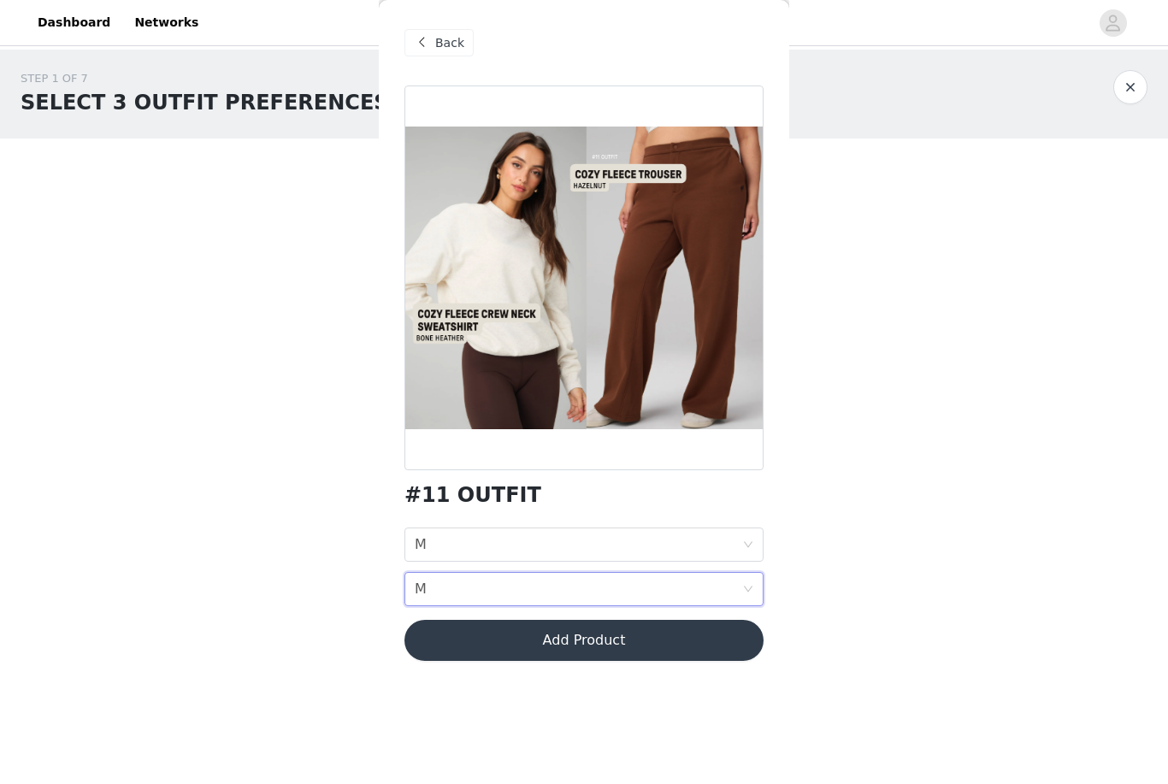
click at [645, 640] on button "Add Product" at bounding box center [584, 640] width 359 height 41
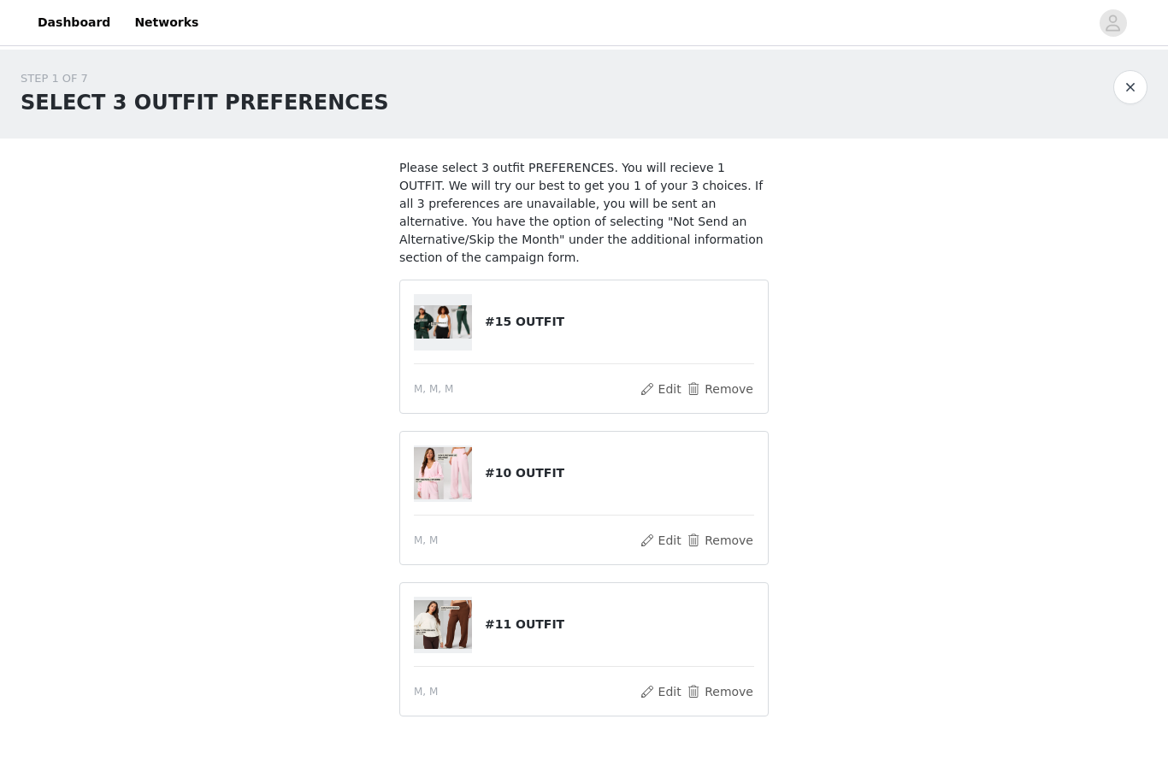
scroll to position [38, 0]
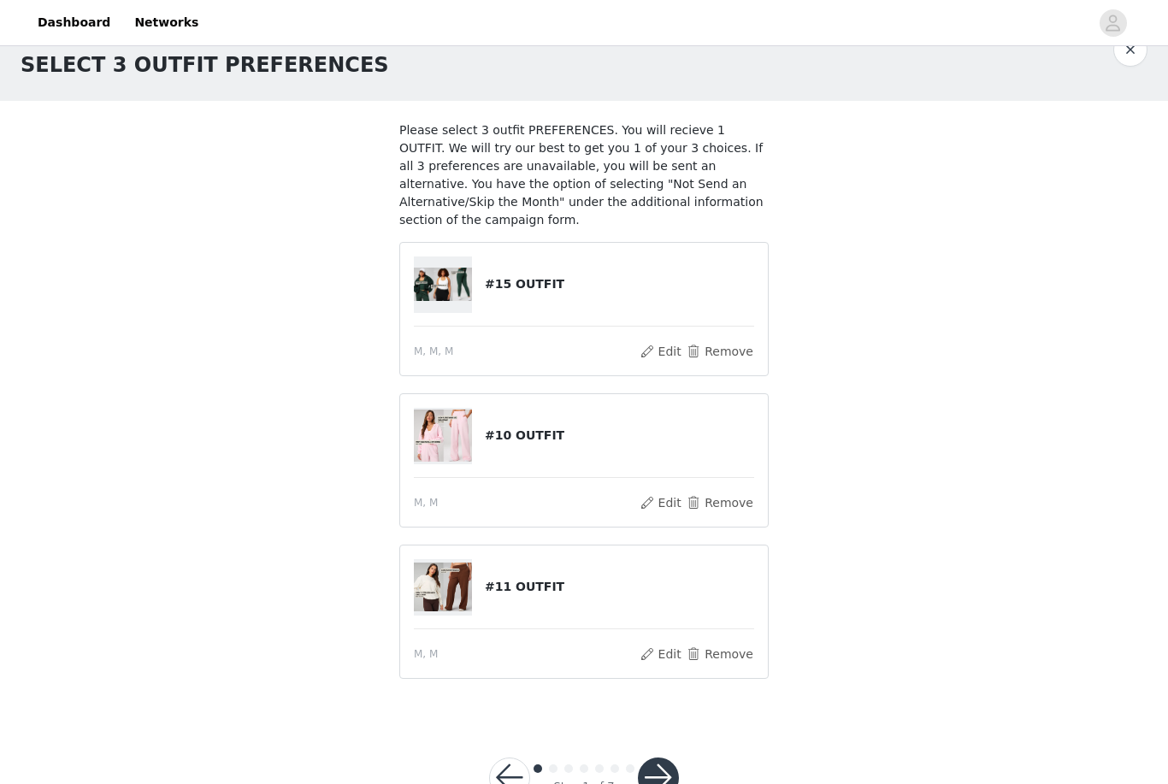
click at [666, 774] on button "button" at bounding box center [658, 778] width 41 height 41
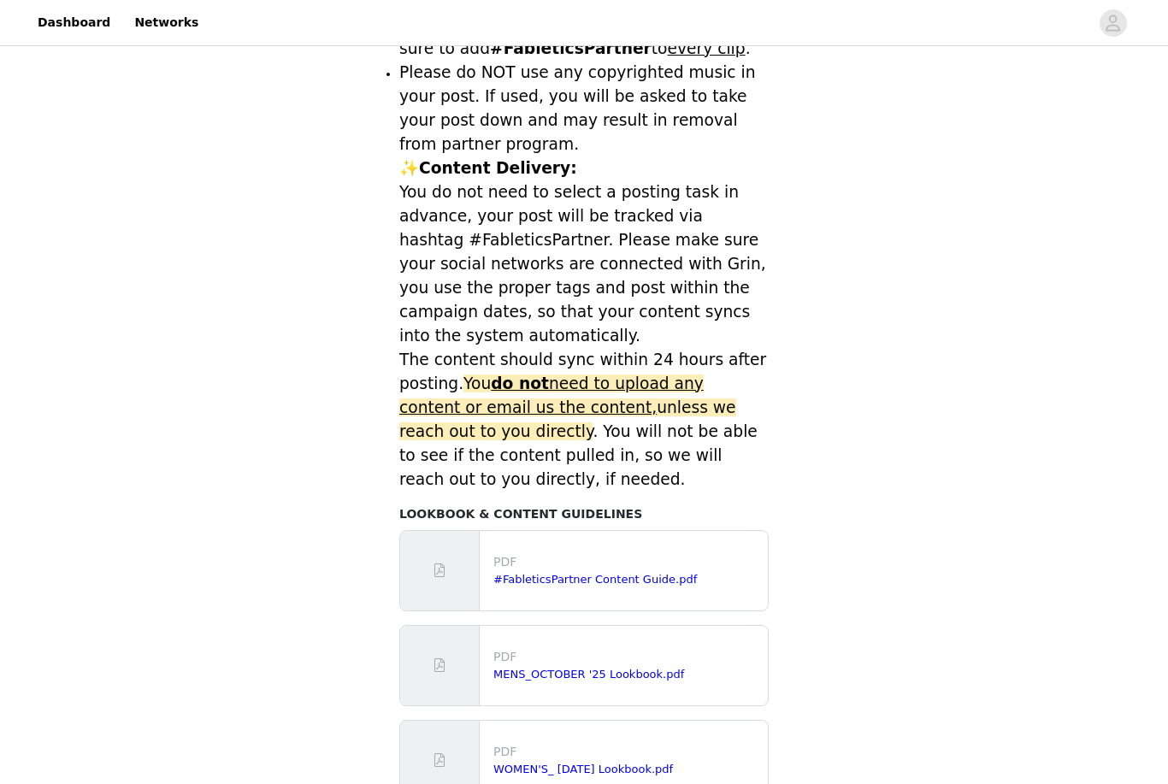
scroll to position [591, 0]
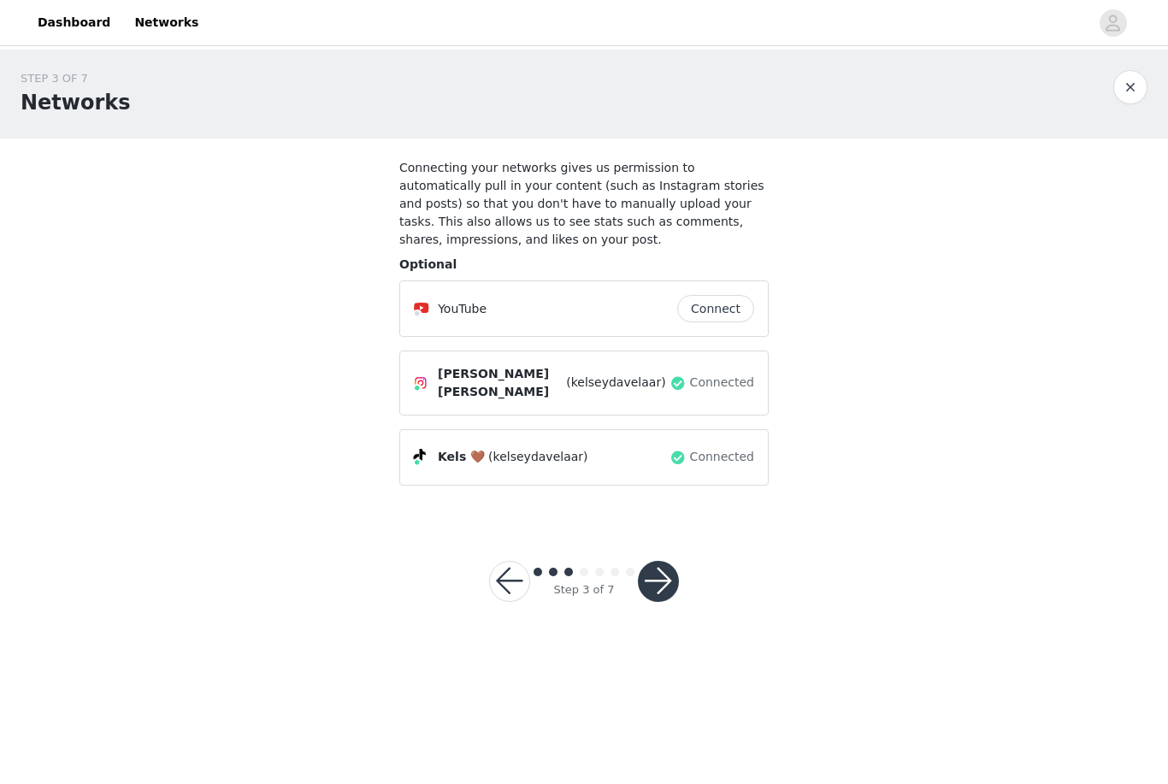
click at [670, 588] on button "button" at bounding box center [658, 581] width 41 height 41
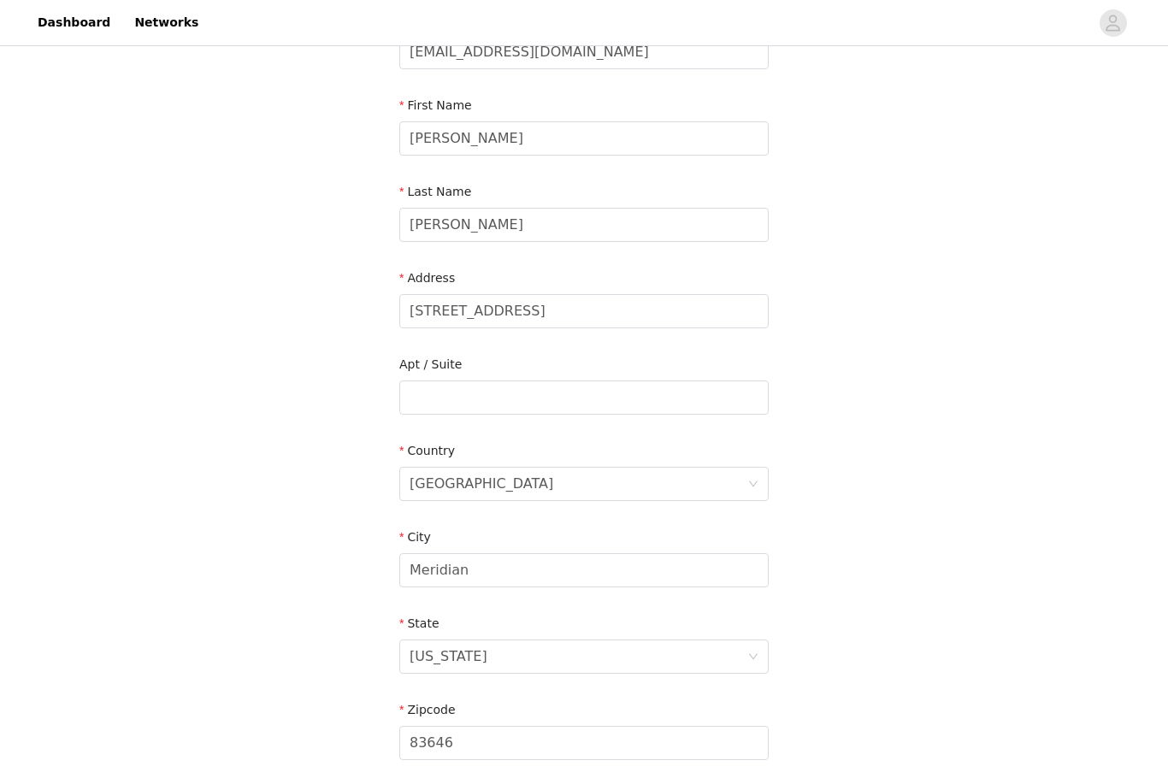
scroll to position [327, 0]
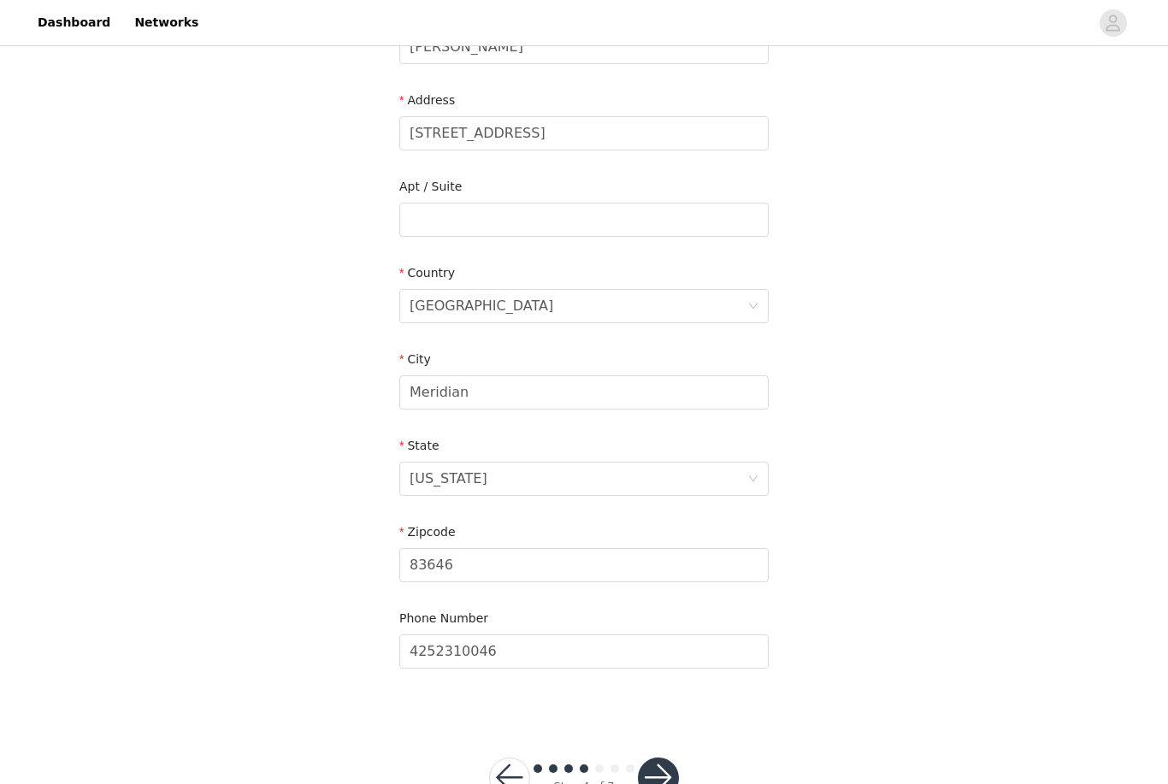
click at [657, 780] on button "button" at bounding box center [658, 778] width 41 height 41
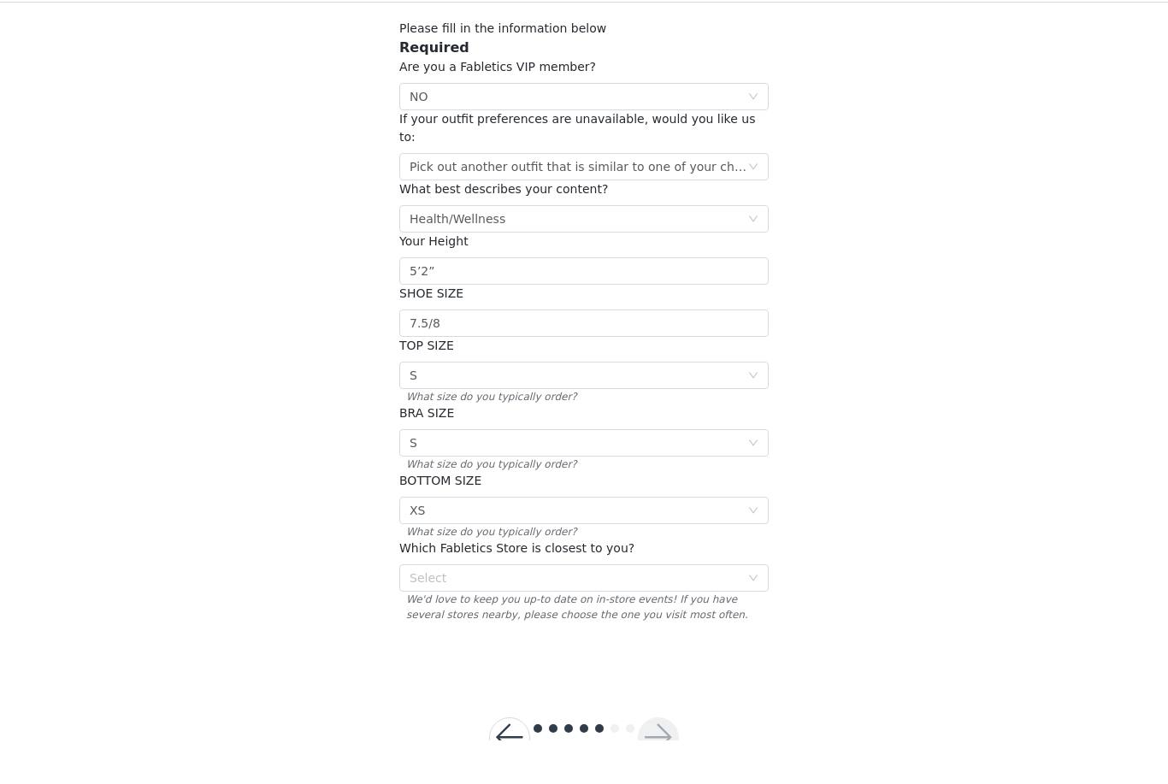
scroll to position [80, 0]
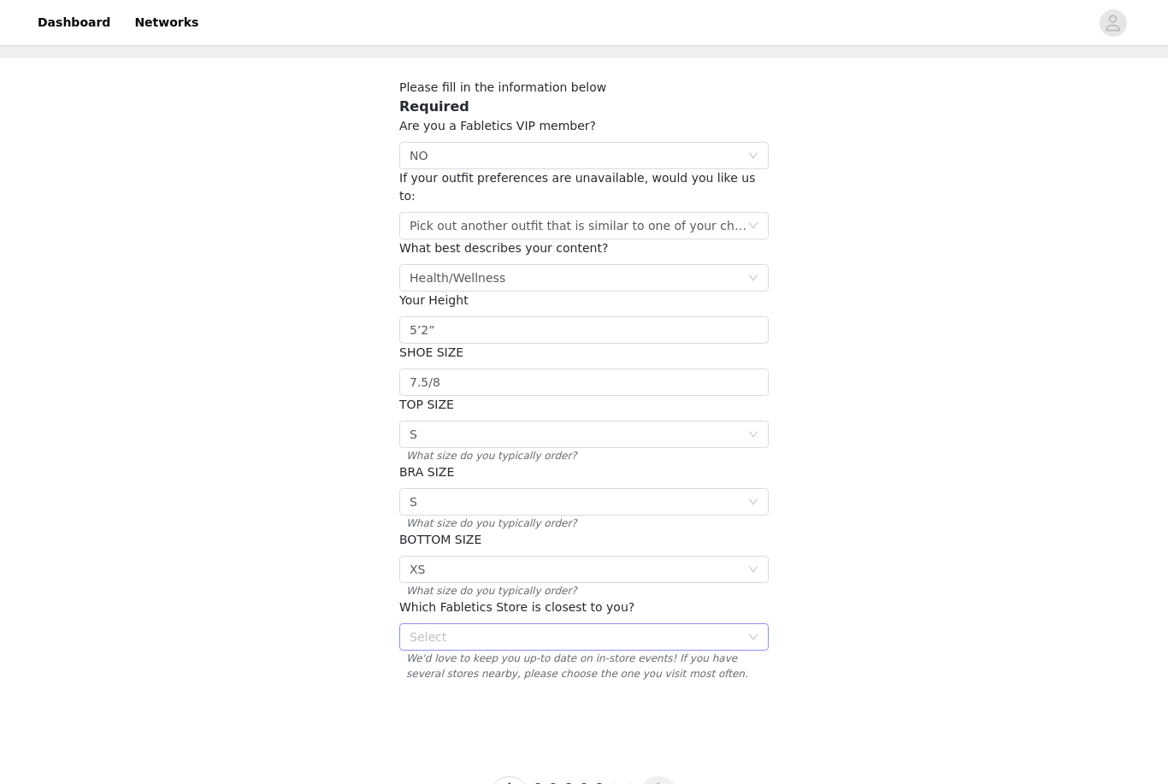
click at [728, 629] on div "Select" at bounding box center [575, 637] width 330 height 17
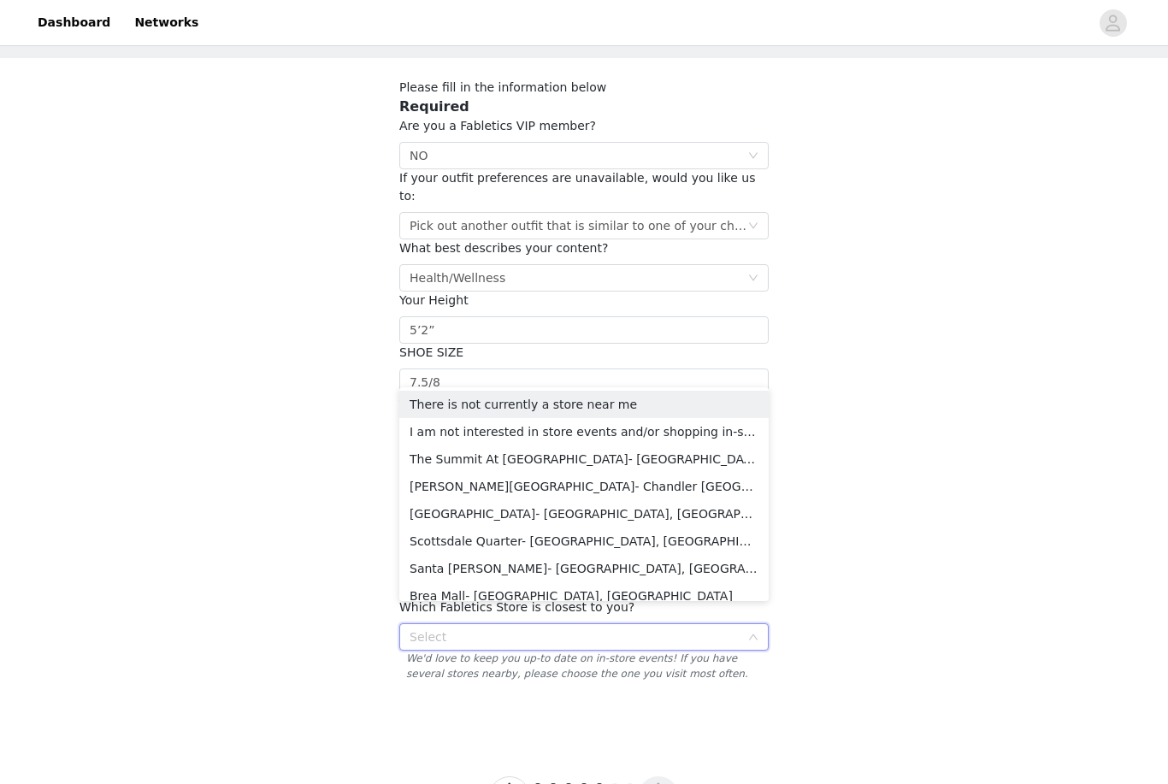
scroll to position [0, 0]
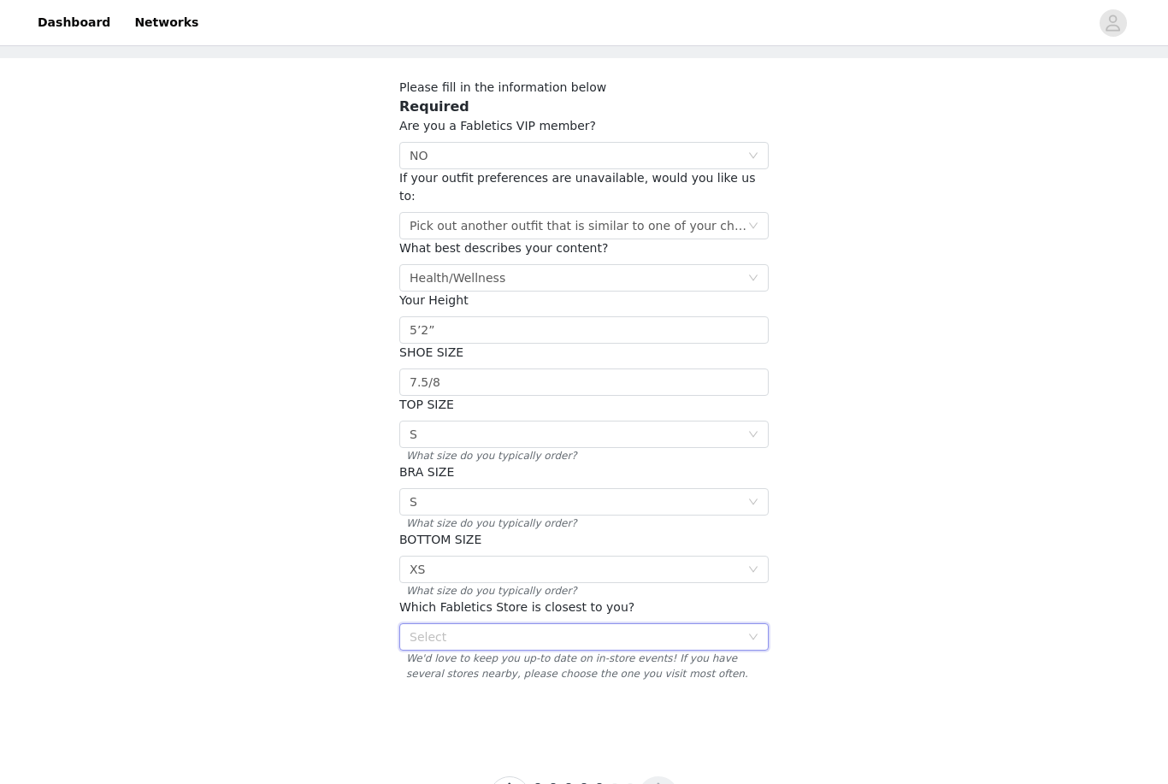
click at [658, 629] on div "Select" at bounding box center [575, 637] width 330 height 17
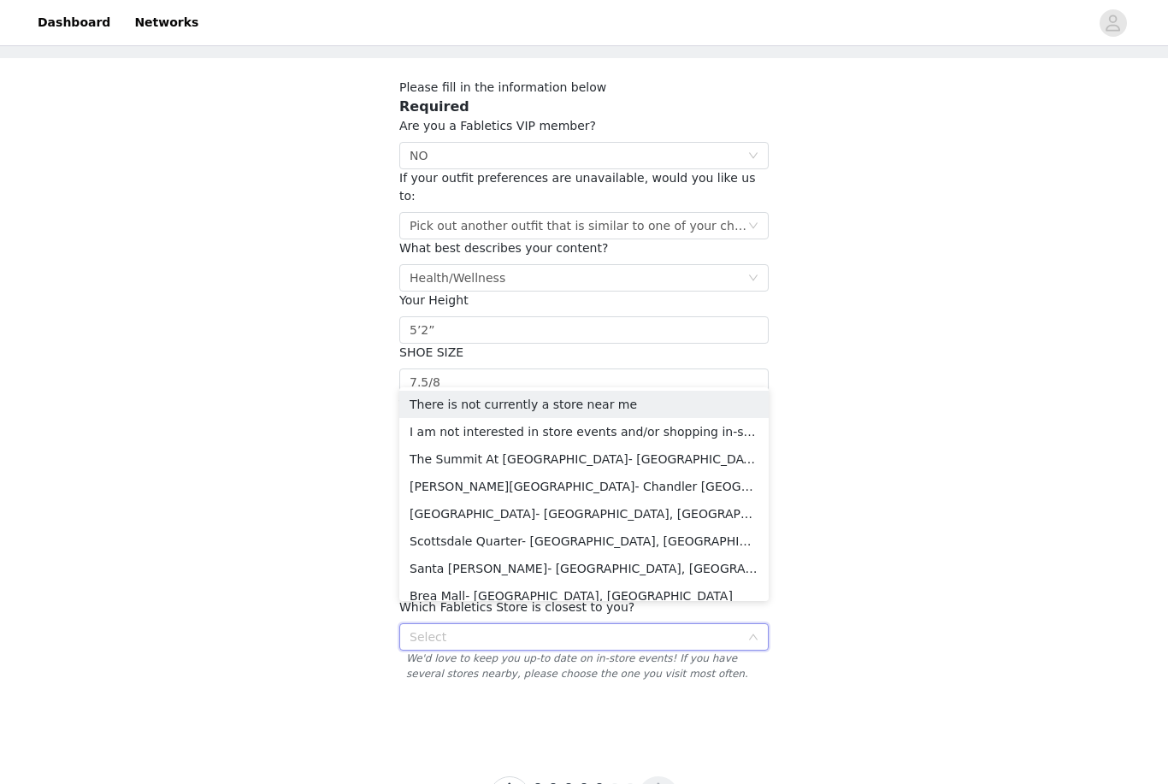
click at [659, 629] on div "Select" at bounding box center [575, 637] width 330 height 17
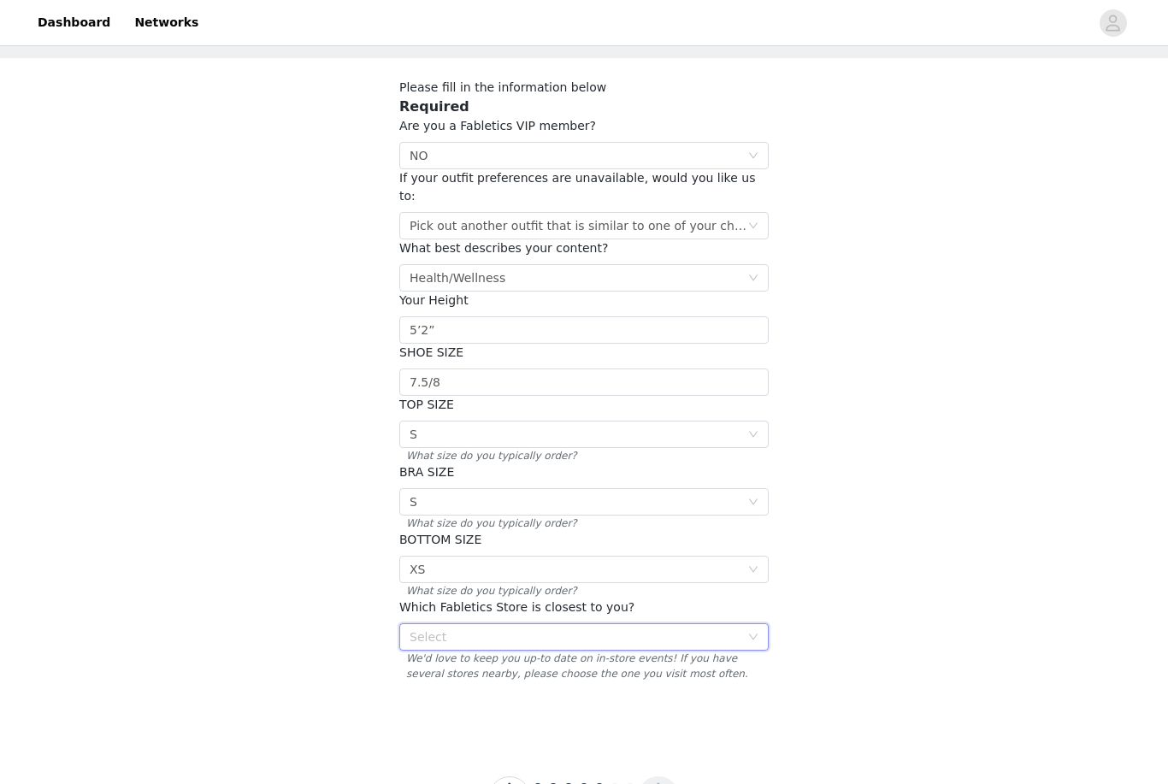
click at [660, 629] on div "Select" at bounding box center [575, 637] width 330 height 17
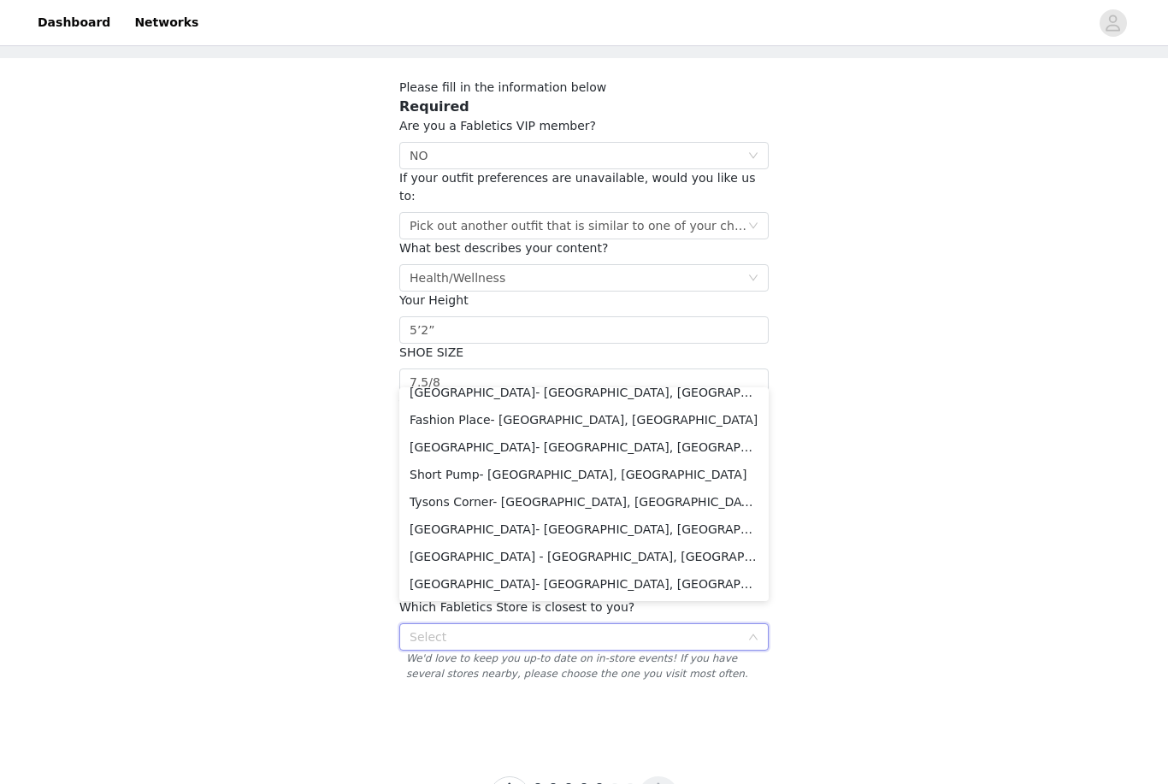
scroll to position [2776, 0]
click at [704, 449] on li "[GEOGRAPHIC_DATA]- [GEOGRAPHIC_DATA], [GEOGRAPHIC_DATA]" at bounding box center [583, 447] width 369 height 27
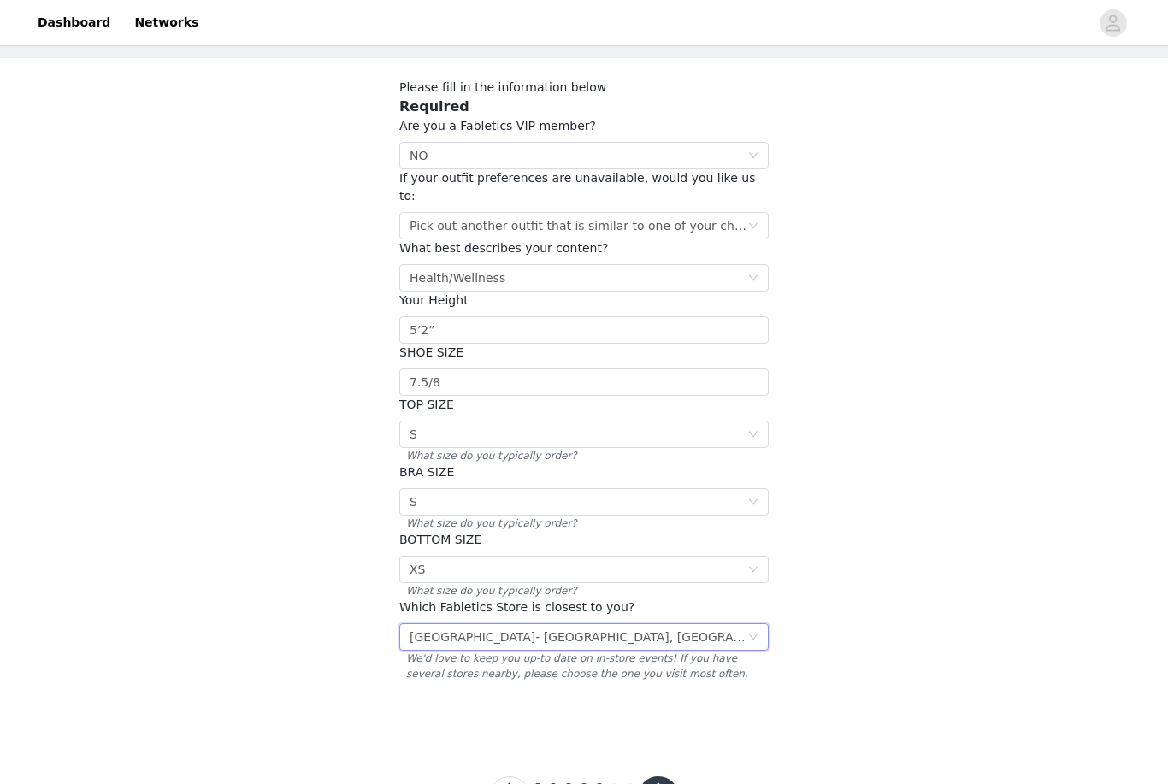
click at [668, 783] on button "button" at bounding box center [658, 797] width 41 height 41
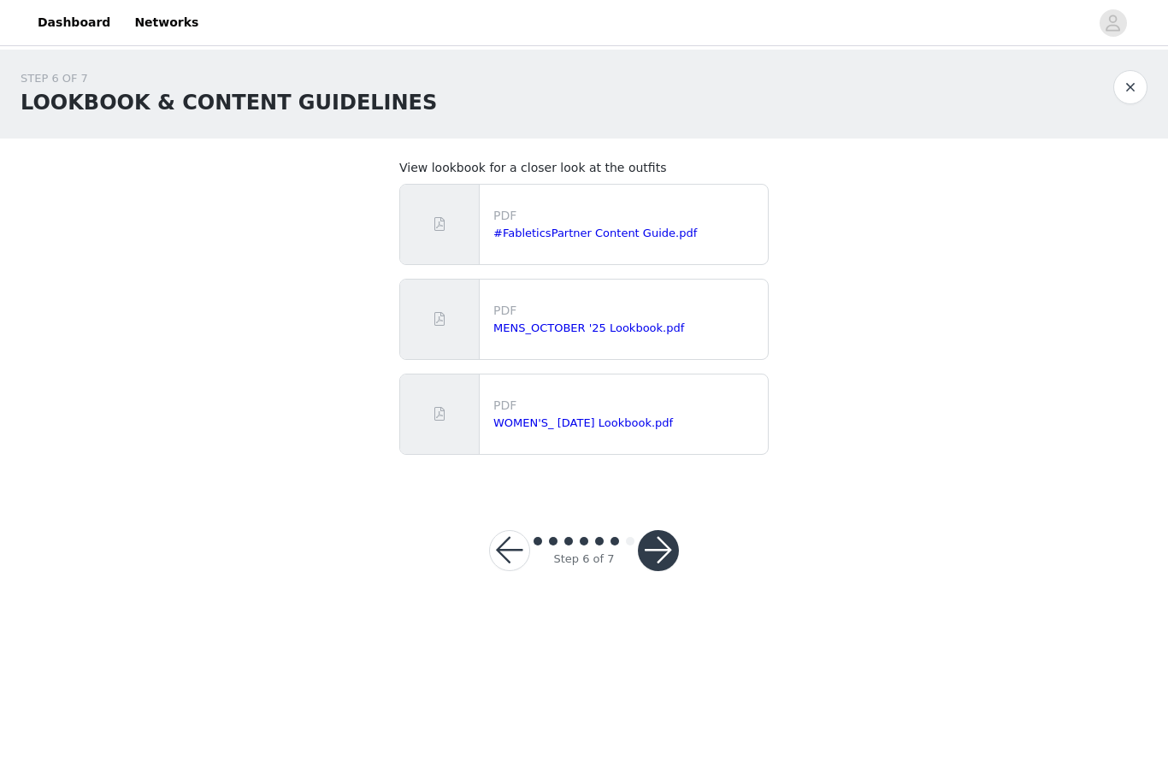
click at [665, 558] on button "button" at bounding box center [658, 550] width 41 height 41
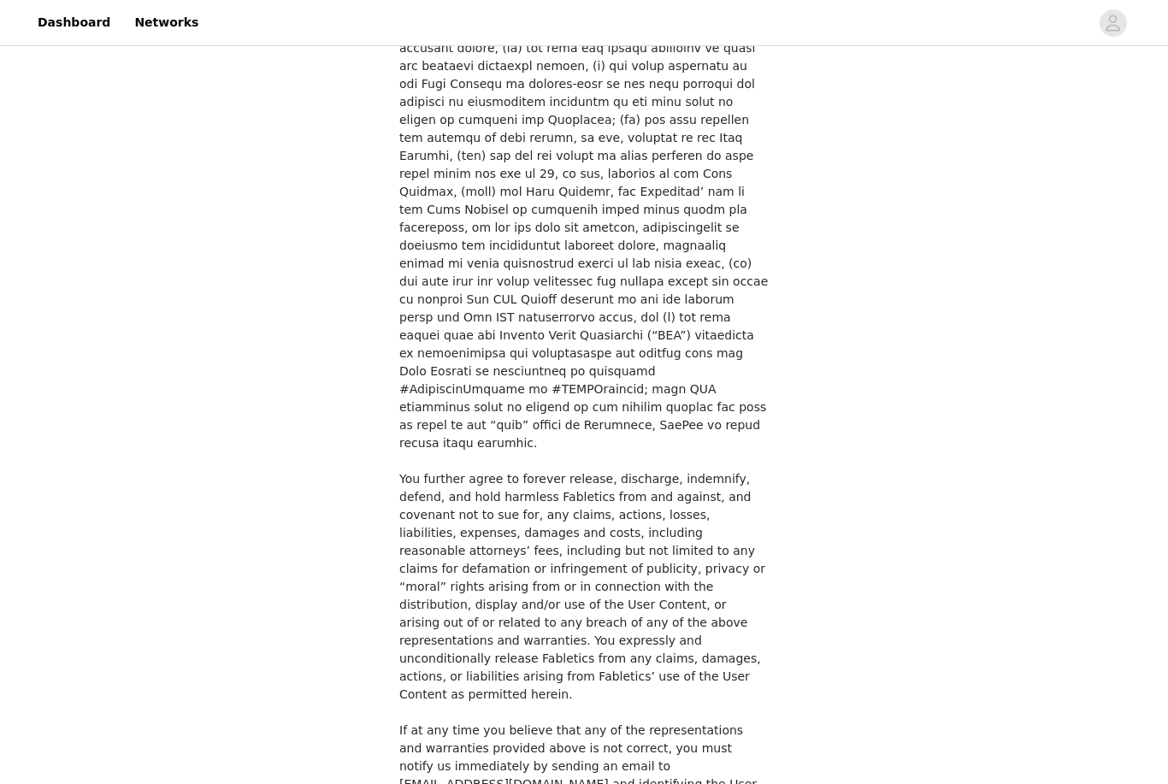
scroll to position [1101, 0]
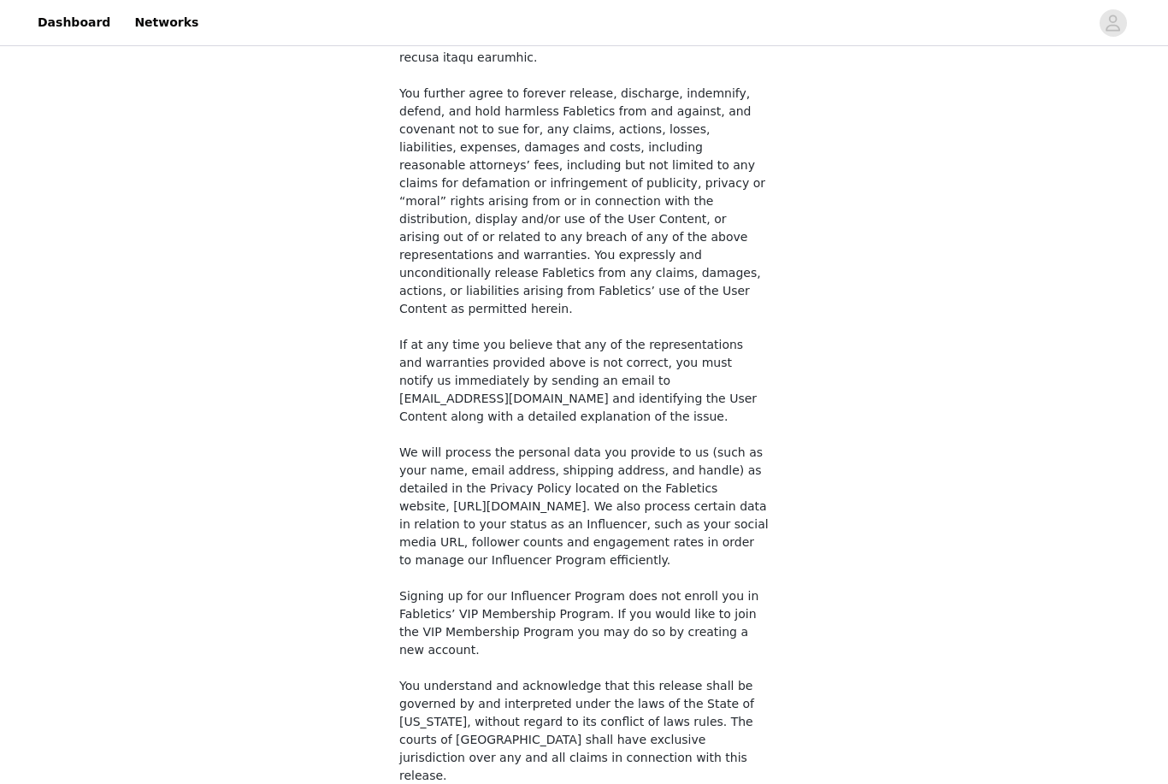
checkbox input "true"
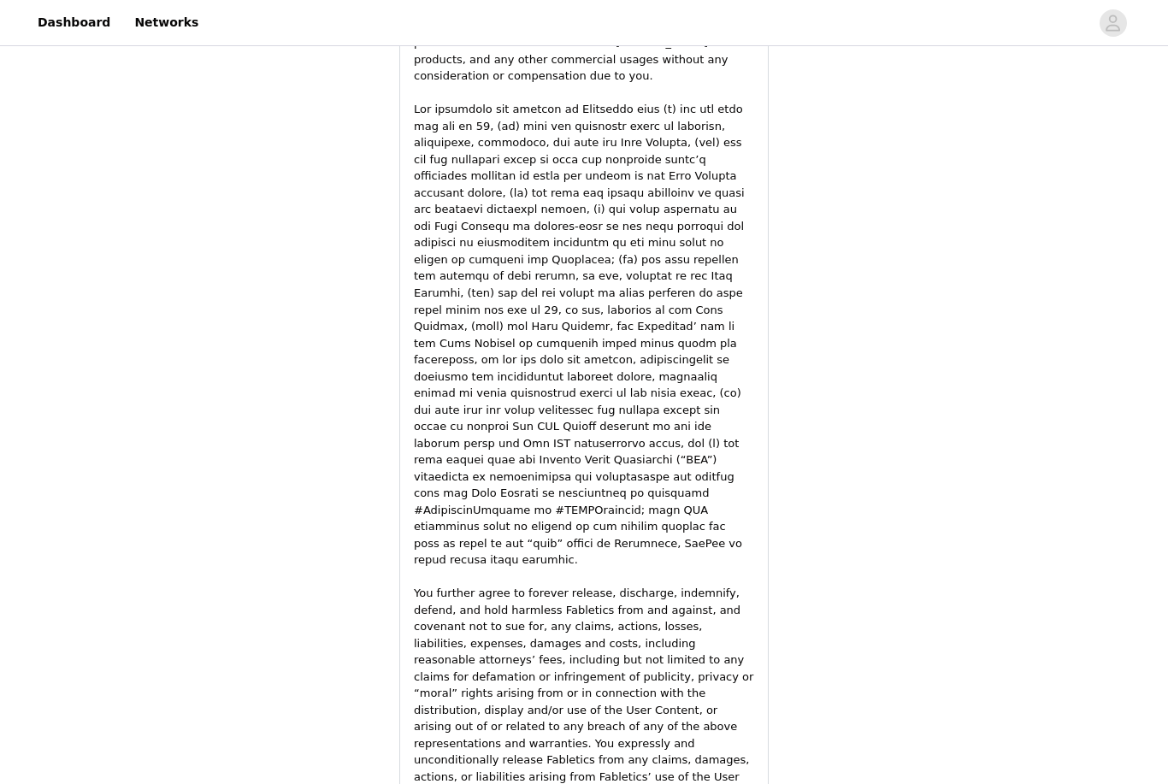
scroll to position [2328, 0]
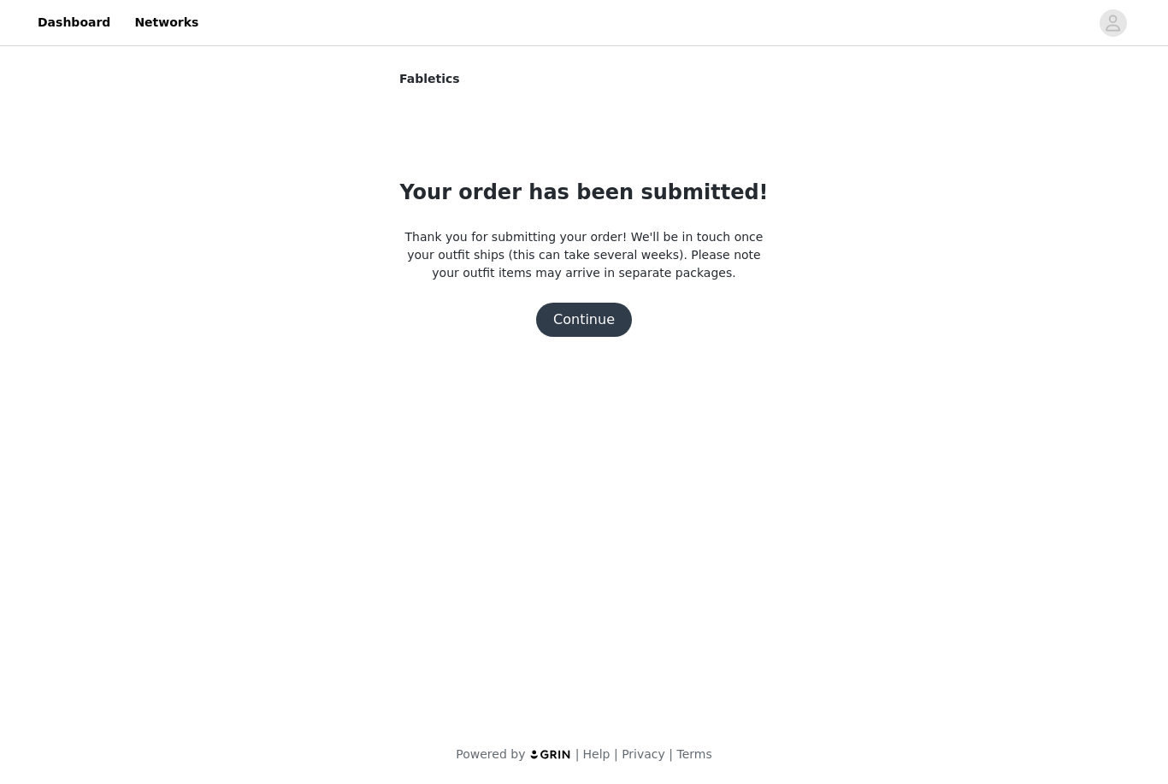
click at [605, 327] on button "Continue" at bounding box center [584, 320] width 96 height 34
